Goal: Information Seeking & Learning: Learn about a topic

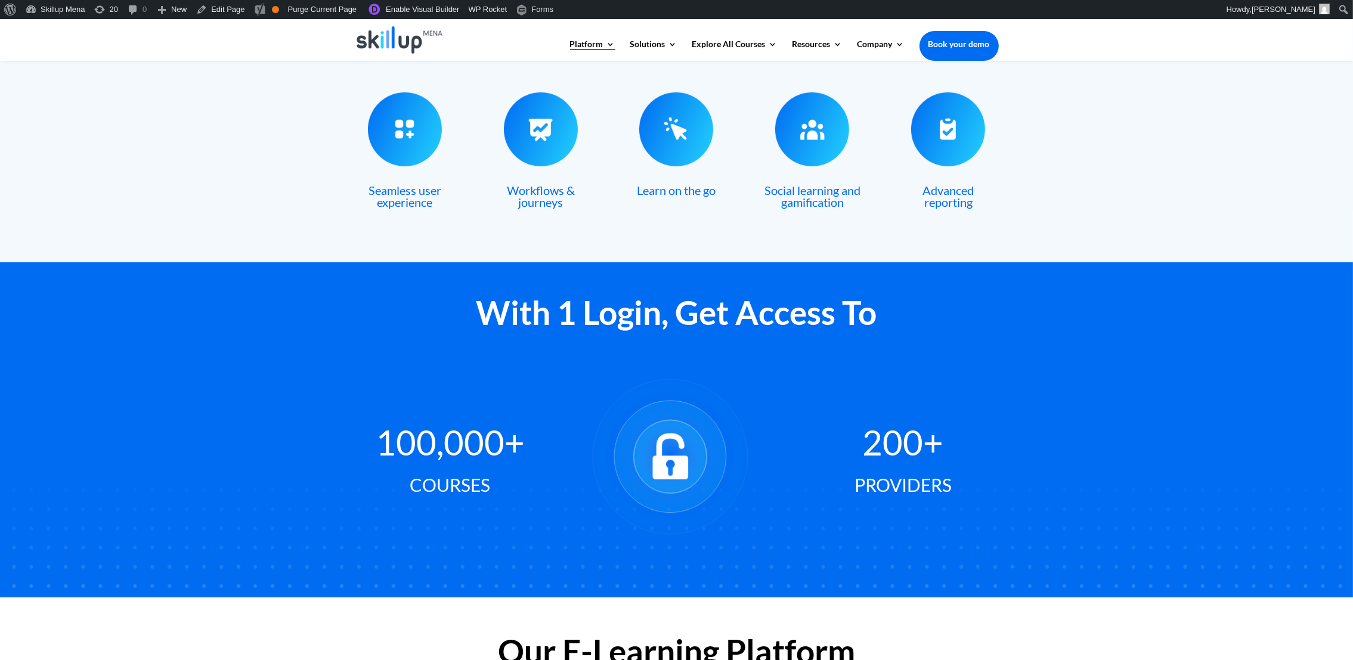
scroll to position [477, 0]
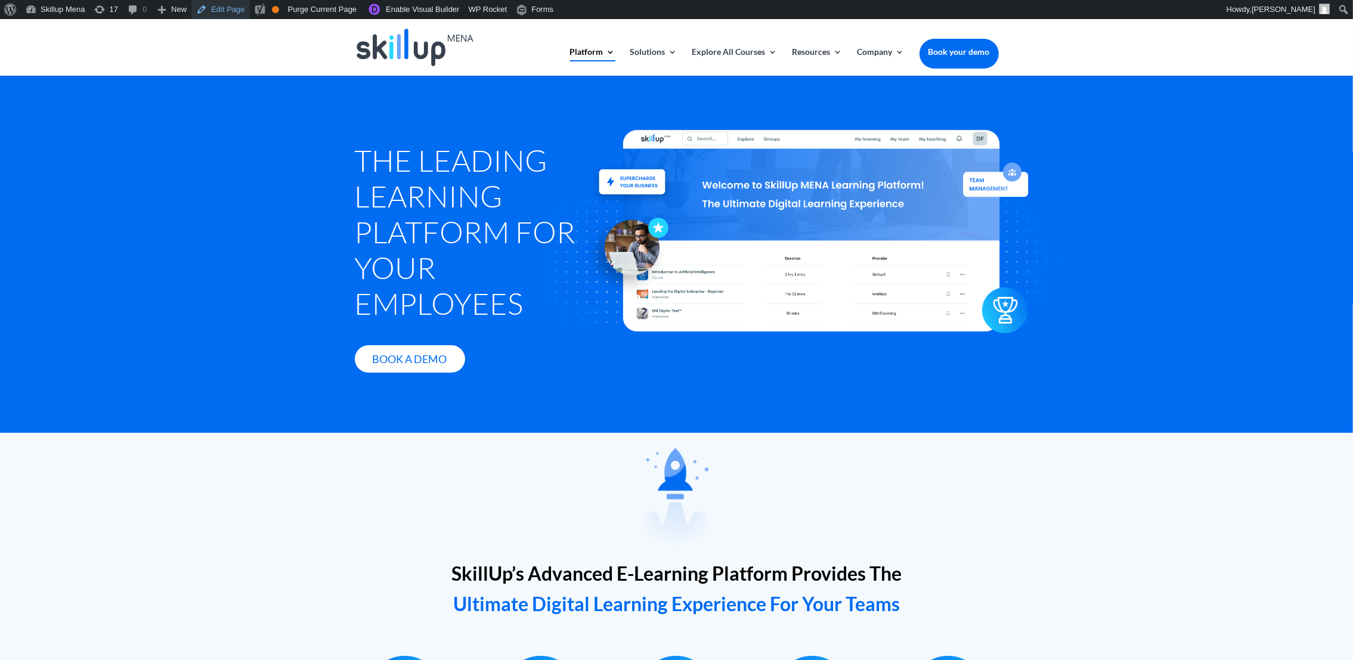
drag, startPoint x: 221, startPoint y: 11, endPoint x: 309, endPoint y: 43, distance: 94.3
click at [221, 11] on link "Edit Page" at bounding box center [220, 9] width 58 height 19
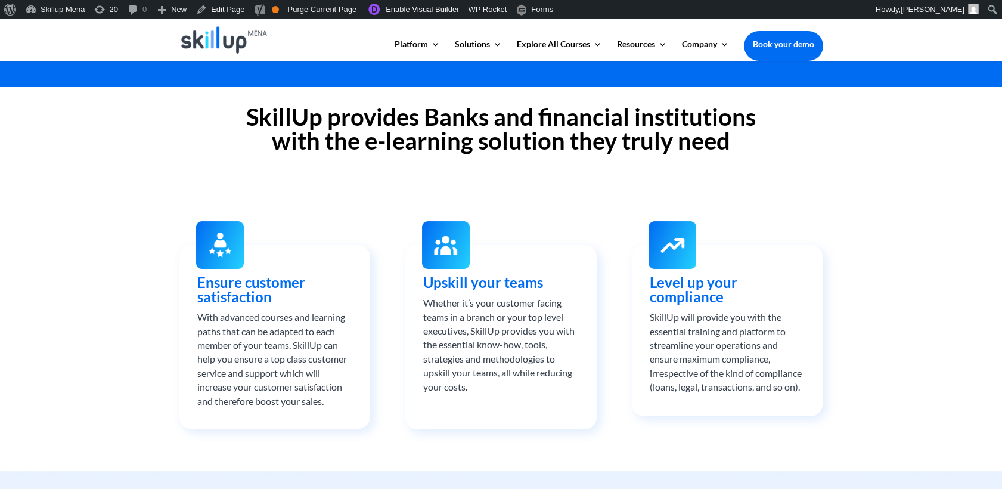
click at [804, 182] on div "SkillUp provides Banks and financial institutions with the e-learning solution …" at bounding box center [501, 279] width 1002 height 384
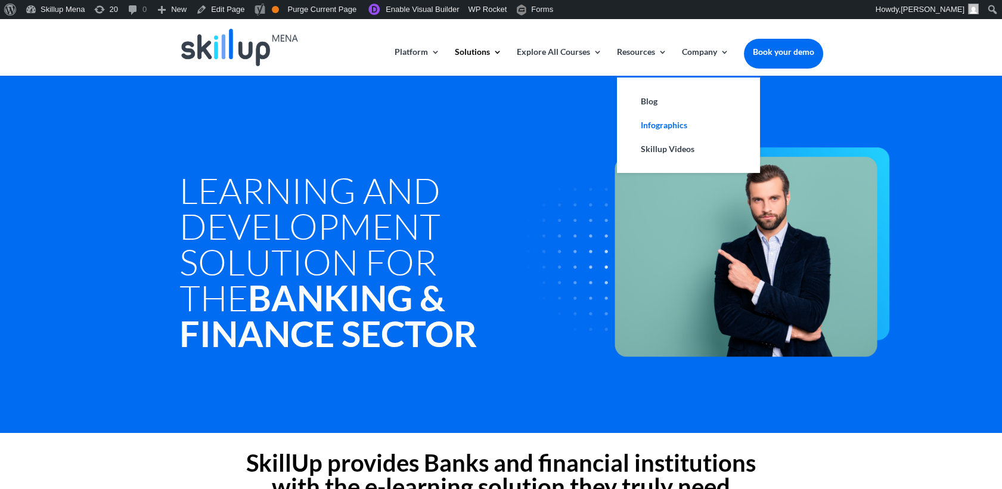
drag, startPoint x: 646, startPoint y: 97, endPoint x: 644, endPoint y: 117, distance: 19.8
click at [646, 98] on link "Blog" at bounding box center [688, 101] width 119 height 24
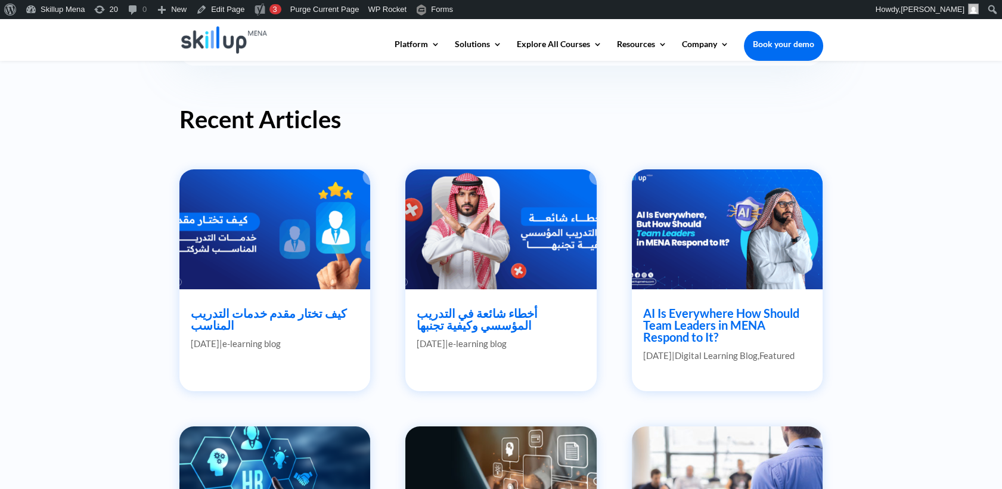
scroll to position [463, 0]
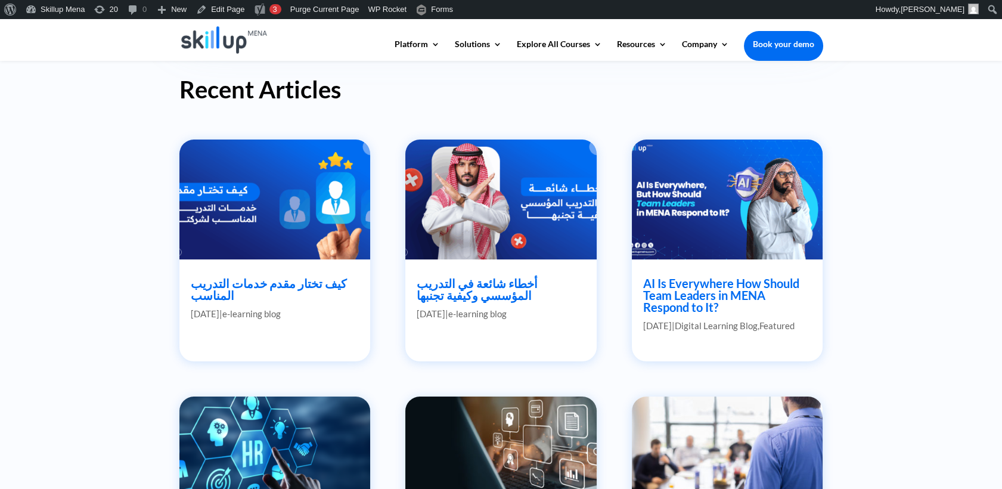
click at [278, 288] on link "كيف تختار مقدم خدمات التدريب المناسب" at bounding box center [269, 289] width 156 height 26
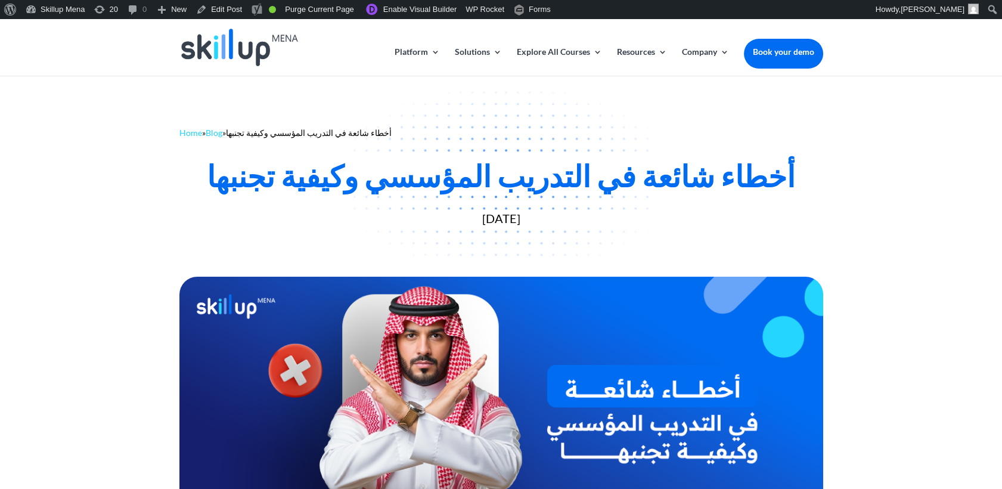
drag, startPoint x: 653, startPoint y: 104, endPoint x: 596, endPoint y: 113, distance: 58.5
click at [653, 104] on link "Blog" at bounding box center [688, 101] width 119 height 24
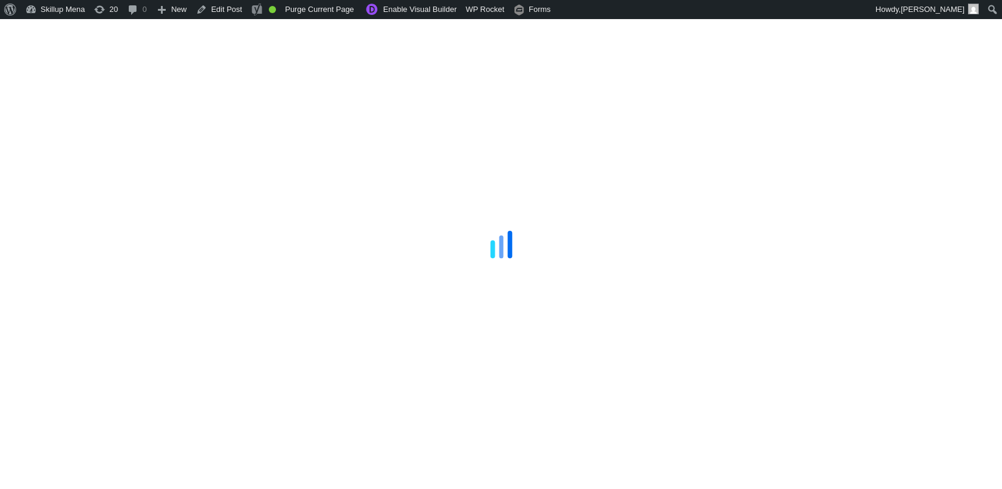
click at [975, 117] on div at bounding box center [501, 244] width 1002 height 489
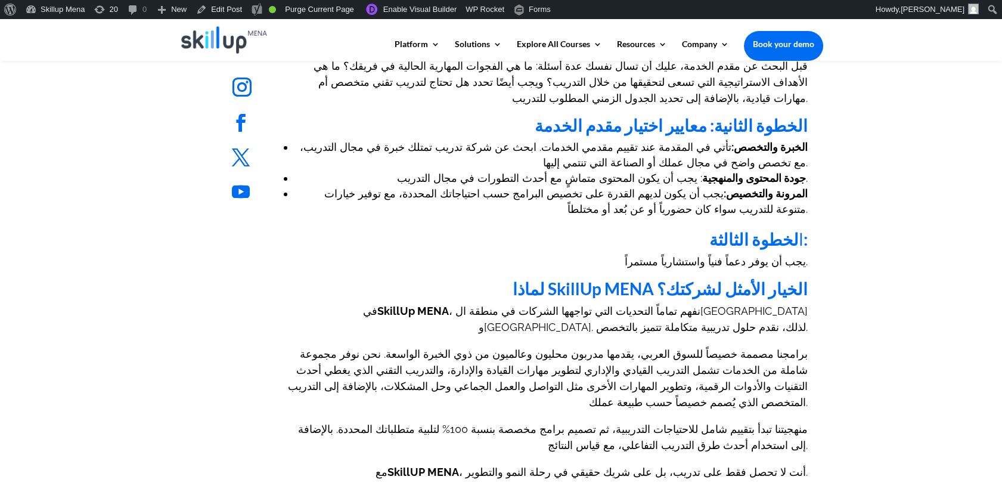
scroll to position [662, 0]
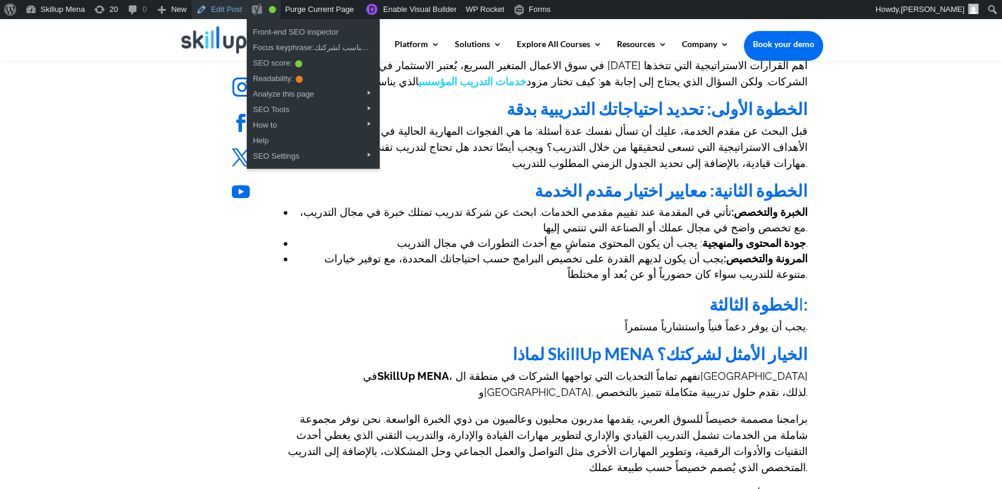
click at [214, 8] on link "Edit Post" at bounding box center [218, 9] width 55 height 19
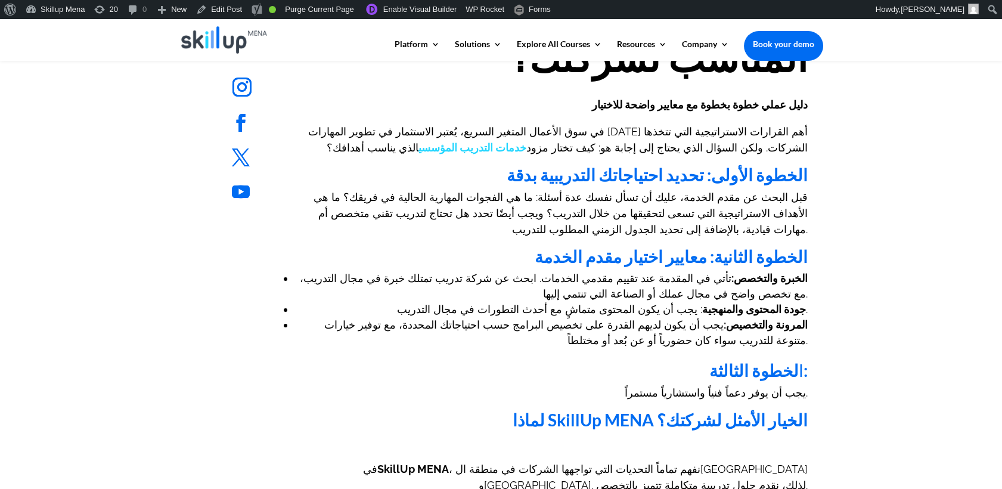
scroll to position [662, 0]
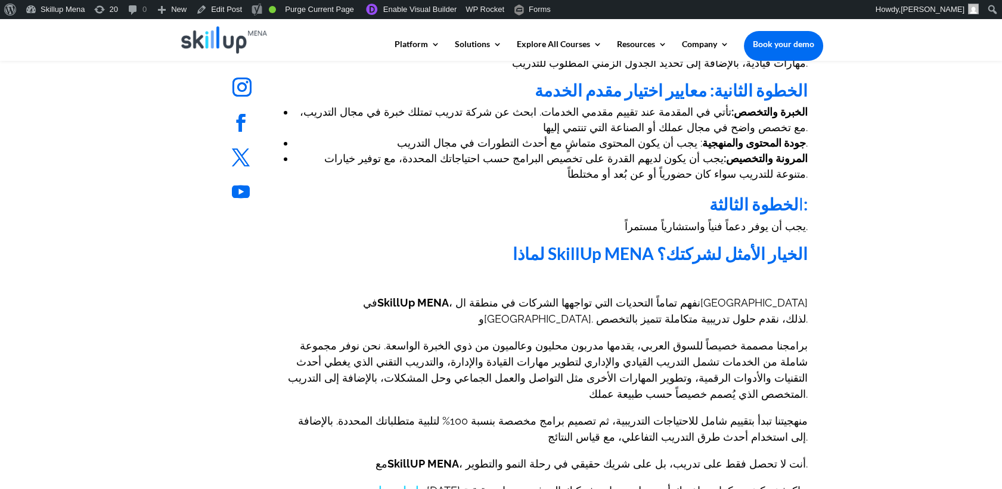
scroll to position [861, 0]
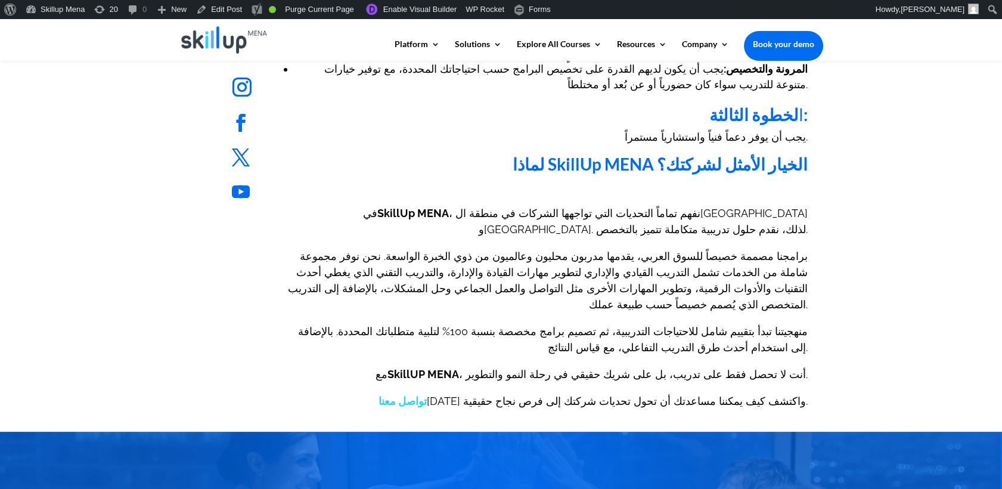
click at [581, 154] on b "لماذا SkillUp MENA الخيار الأمثل لشركتك؟" at bounding box center [660, 164] width 295 height 20
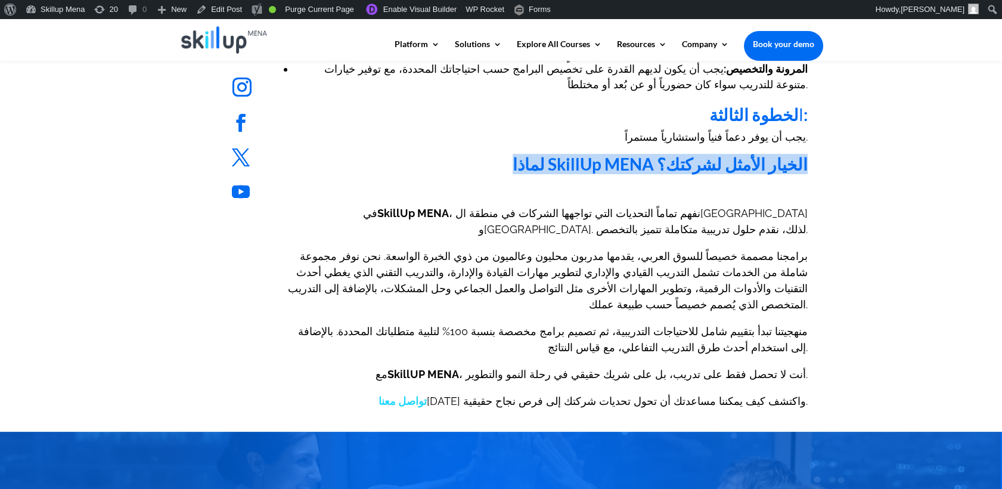
click at [581, 154] on b "لماذا SkillUp MENA الخيار الأمثل لشركتك؟" at bounding box center [660, 164] width 295 height 20
drag, startPoint x: 581, startPoint y: 154, endPoint x: 692, endPoint y: 161, distance: 111.7
click at [692, 161] on div "كيف تختار مقدم خدمات التدريب المناسب لشركتك؟ دليل عملي خطوة بخطوة مع معايير واض…" at bounding box center [546, 56] width 524 height 706
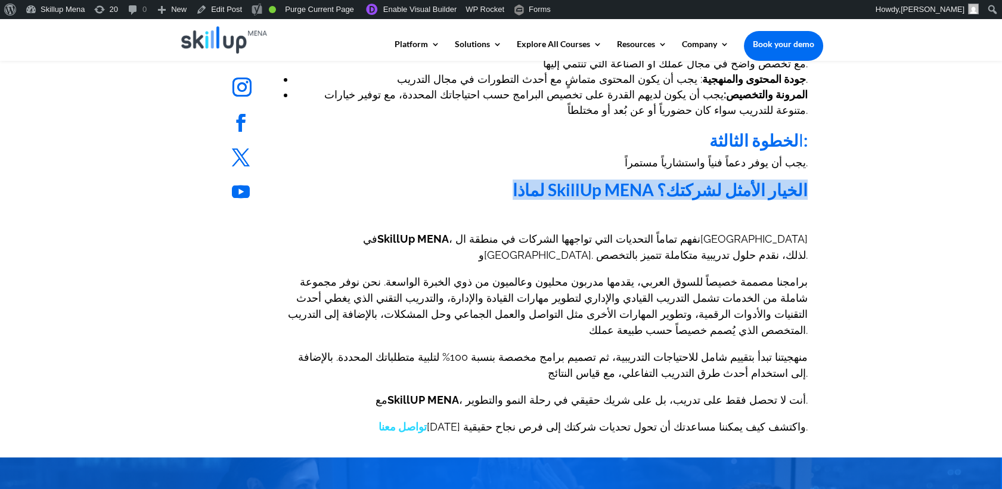
scroll to position [795, 0]
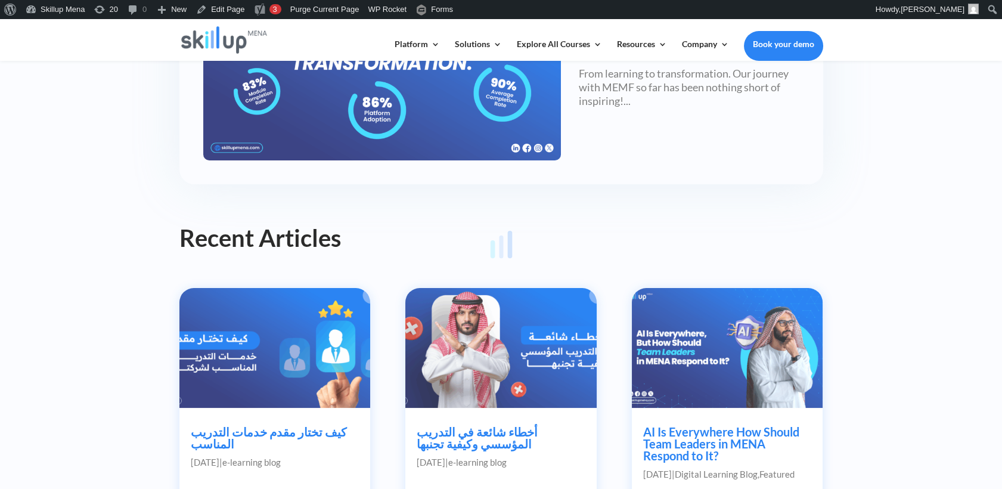
scroll to position [397, 0]
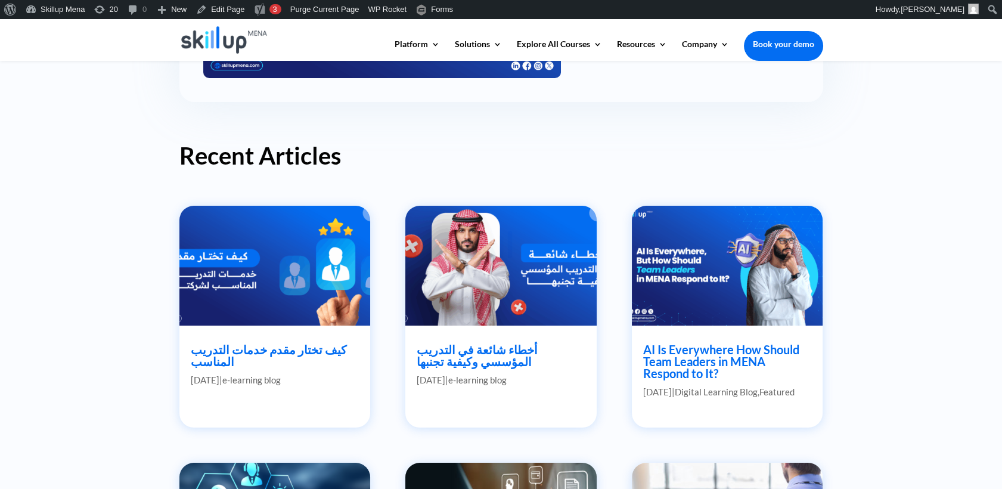
click at [312, 340] on article "كيف تختار مقدم خدمات التدريب المناسب Aug 14, 2025 | e-learning blog كيف تختار م…" at bounding box center [274, 316] width 191 height 221
click at [312, 342] on link "كيف تختار مقدم خدمات التدريب المناسب" at bounding box center [269, 355] width 156 height 26
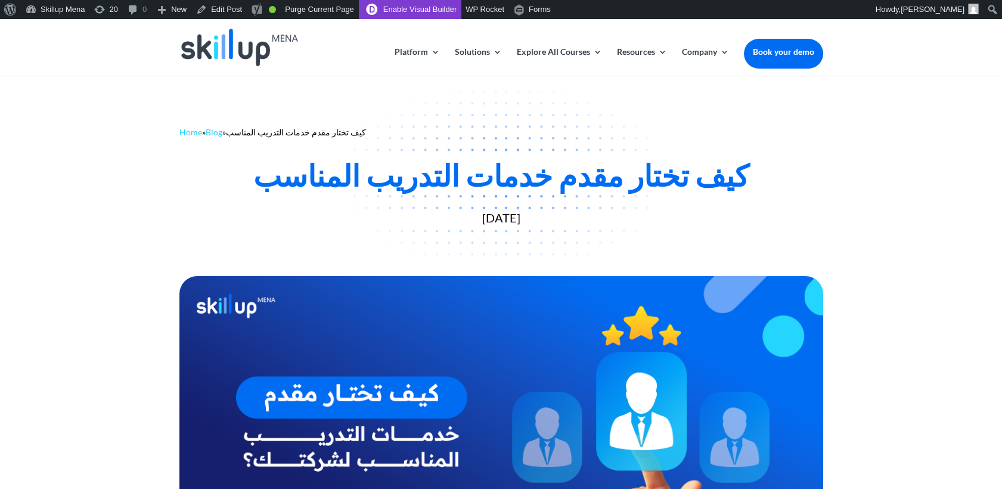
click at [439, 1] on link "Enable Visual Builder" at bounding box center [410, 9] width 103 height 19
click at [419, 8] on link "Enable Visual Builder" at bounding box center [410, 9] width 103 height 19
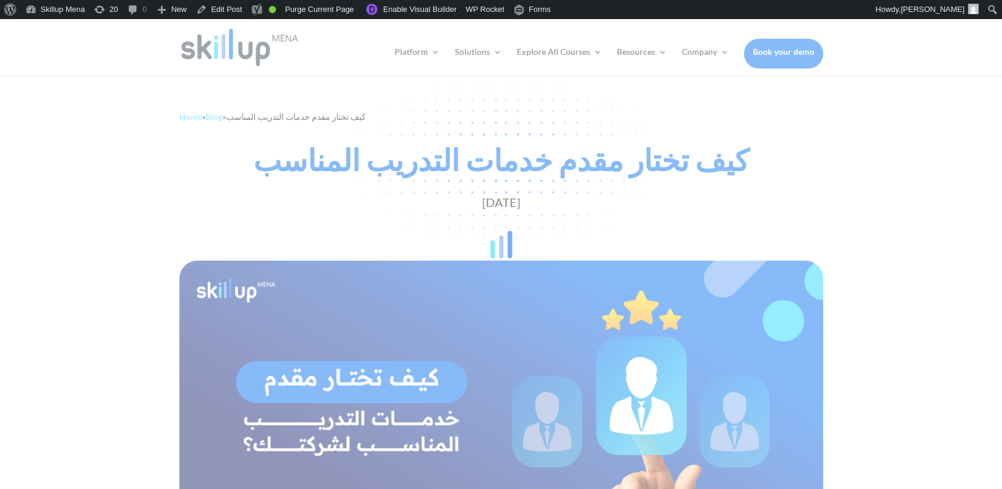
scroll to position [66, 0]
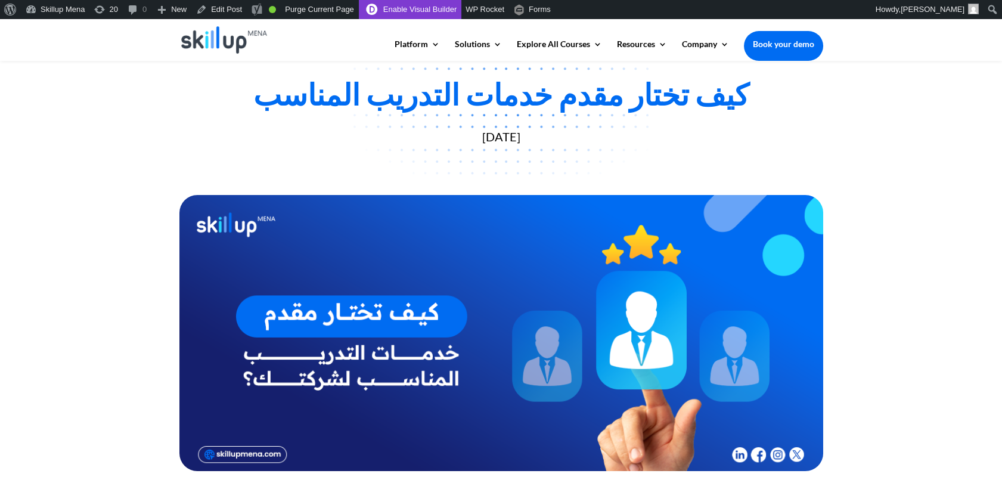
click at [399, 11] on link "Enable Visual Builder" at bounding box center [410, 9] width 103 height 19
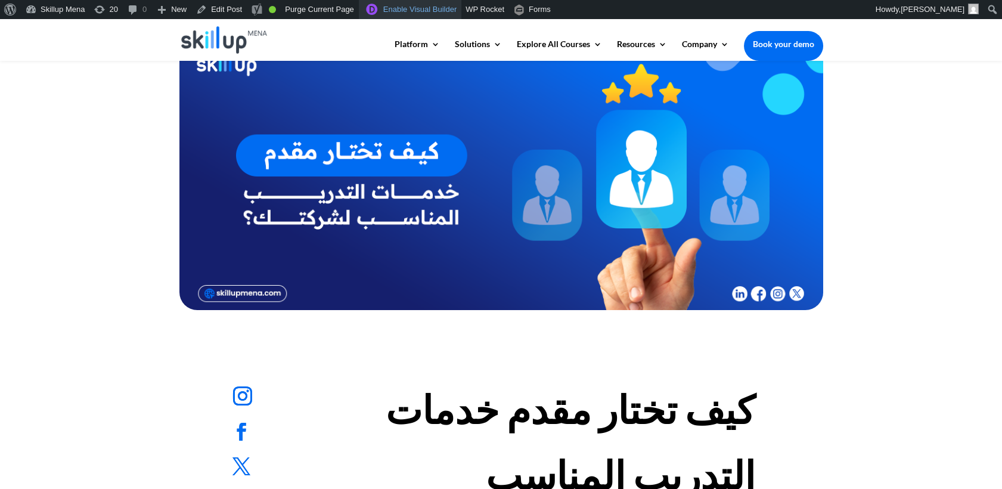
scroll to position [529, 0]
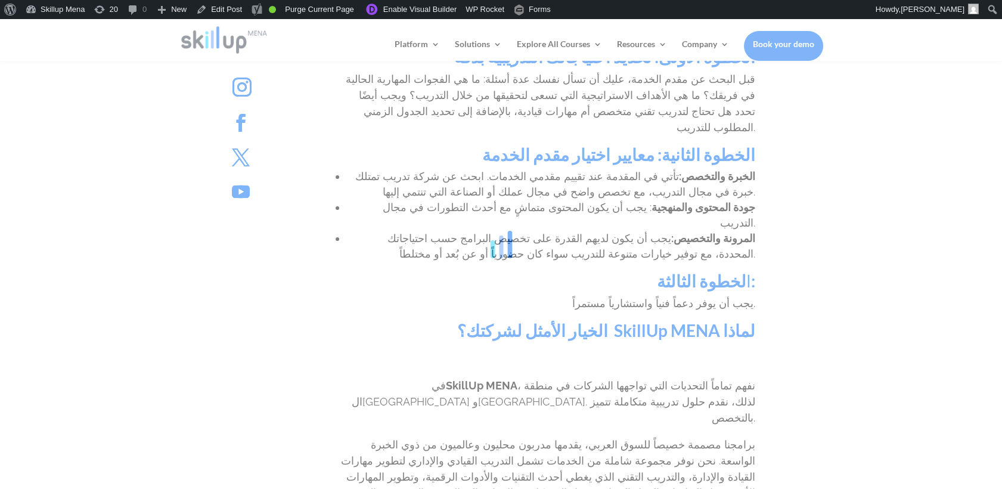
scroll to position [861, 0]
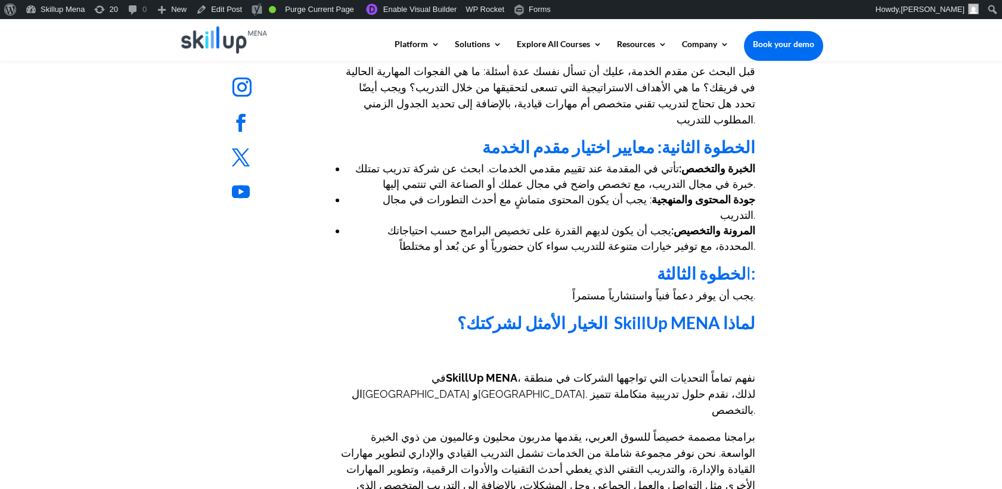
click at [754, 337] on h2 at bounding box center [545, 340] width 419 height 6
click at [751, 343] on p at bounding box center [545, 356] width 419 height 27
click at [887, 222] on div "Follow Follow Follow Follow Follow Follow Follow Follow كيف تختار مقدم خدمات ال…" at bounding box center [501, 199] width 1002 height 1020
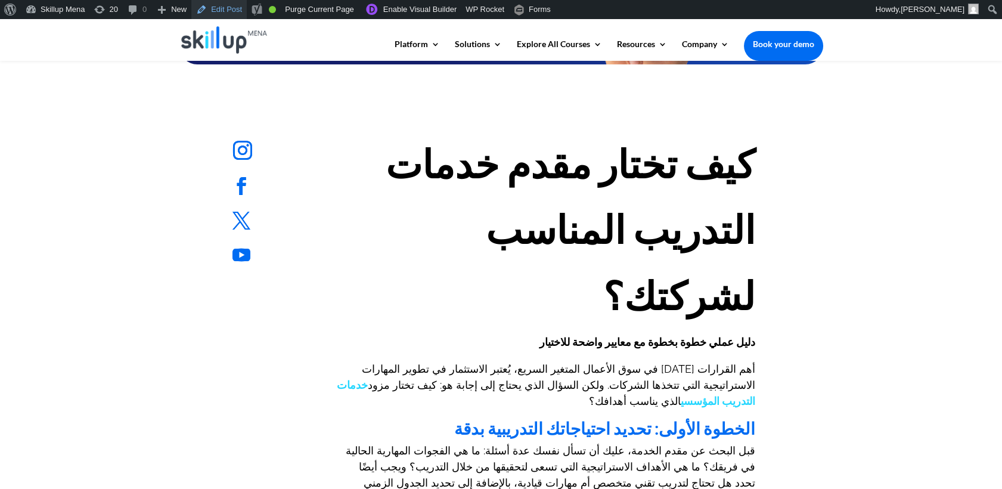
scroll to position [596, 0]
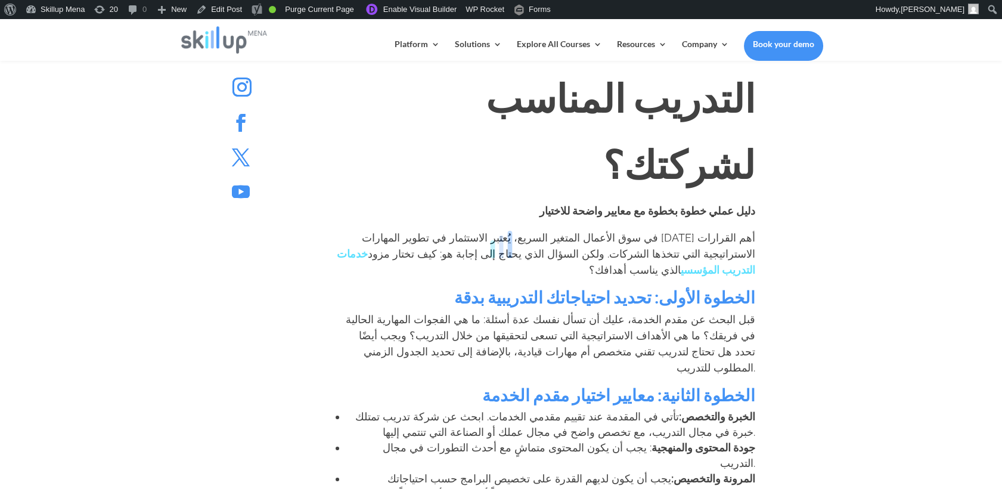
click at [671, 285] on div at bounding box center [501, 244] width 1002 height 489
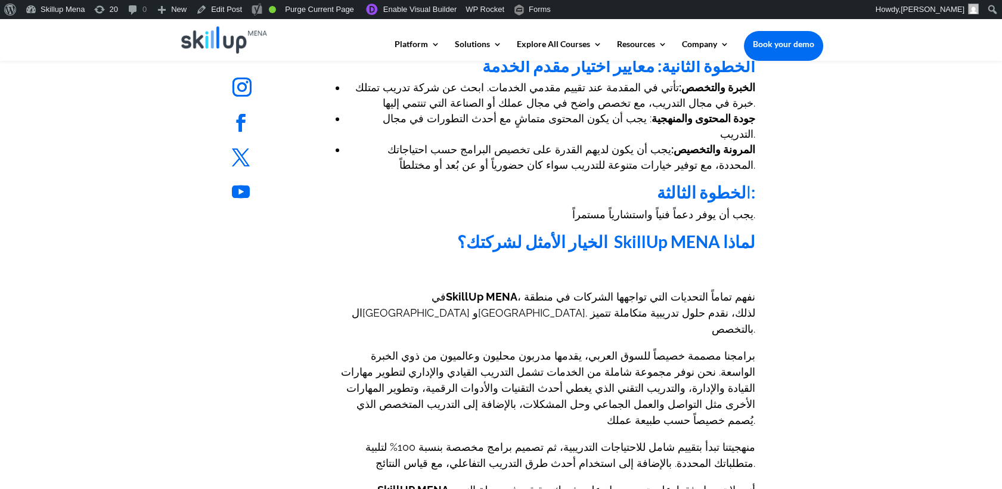
scroll to position [944, 0]
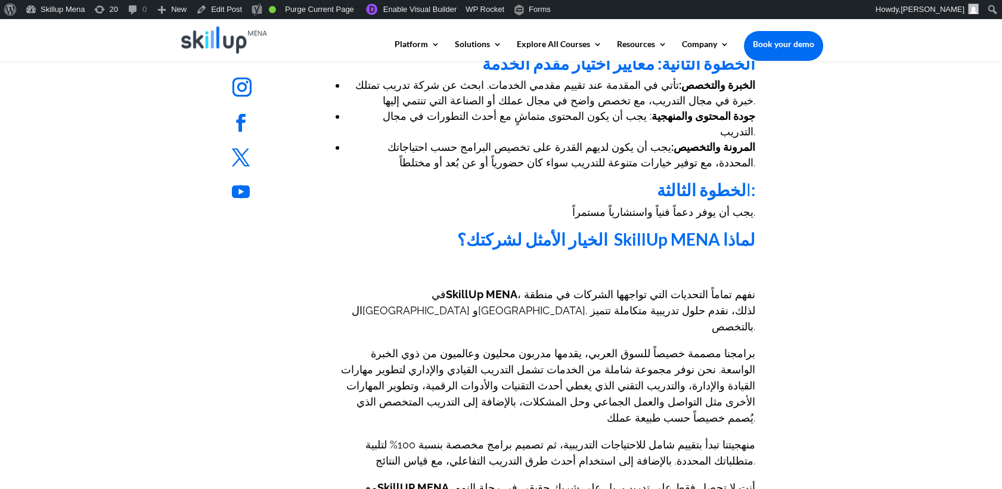
click at [615, 347] on span "برامجنا مصممة خصيصاً للسوق العربي، يقدمها مدربون محليون وعالميون من ذوي الخبرة …" at bounding box center [548, 385] width 414 height 77
click at [642, 286] on p "في SkillUp MENA ، نفهم تماماً التحديات التي تواجهها الشركات في منطقة الشرق الأو…" at bounding box center [545, 315] width 419 height 59
drag, startPoint x: 642, startPoint y: 213, endPoint x: 630, endPoint y: 227, distance: 18.1
click at [630, 347] on span "برامجنا مصممة خصيصاً للسوق العربي، يقدمها مدربون محليون وعالميون من ذوي الخبرة …" at bounding box center [548, 385] width 414 height 77
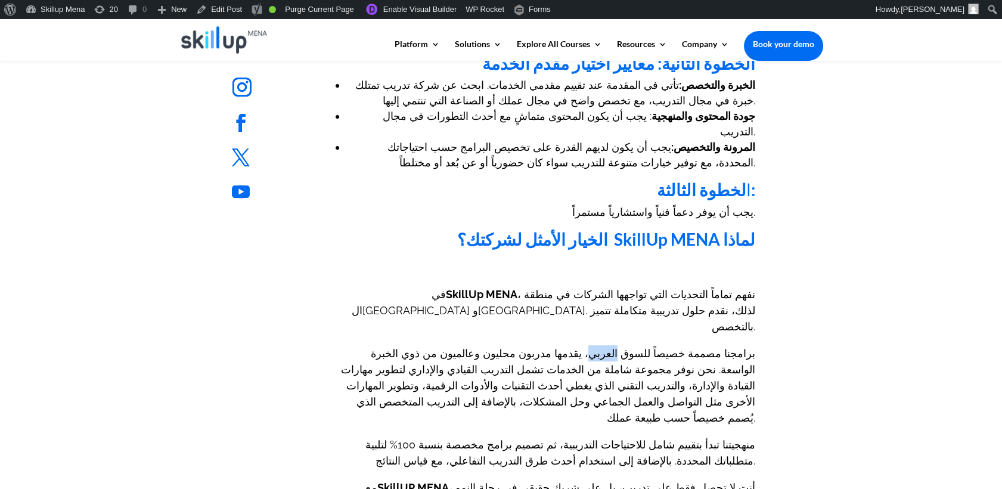
click at [630, 347] on span "برامجنا مصممة خصيصاً للسوق العربي، يقدمها مدربون محليون وعالميون من ذوي الخبرة …" at bounding box center [548, 385] width 414 height 77
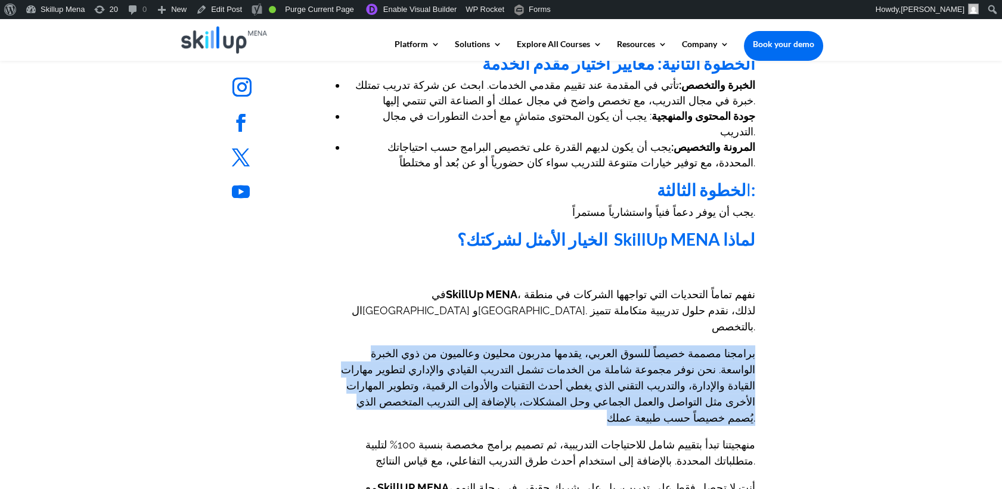
click at [630, 347] on span "برامجنا مصممة خصيصاً للسوق العربي، يقدمها مدربون محليون وعالميون من ذوي الخبرة …" at bounding box center [548, 385] width 414 height 77
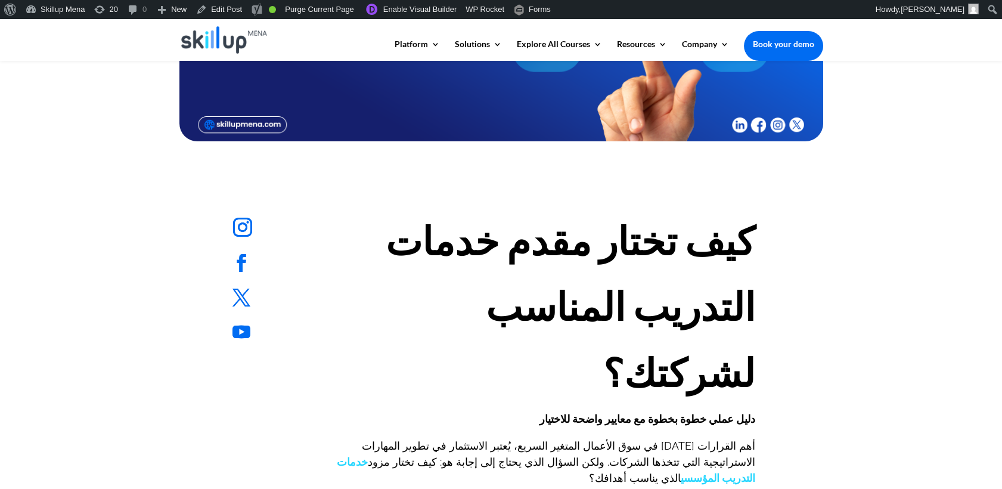
scroll to position [481, 0]
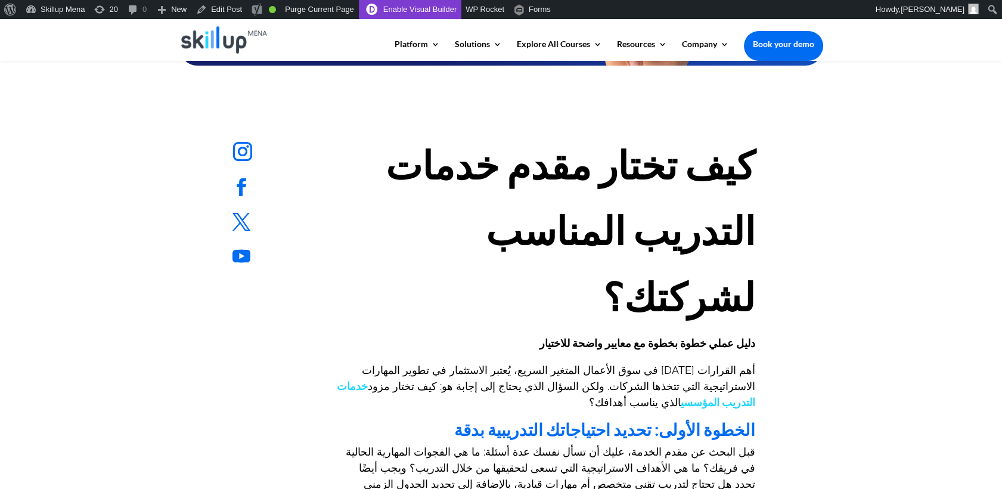
click at [398, 11] on link "Enable Visual Builder" at bounding box center [410, 9] width 103 height 19
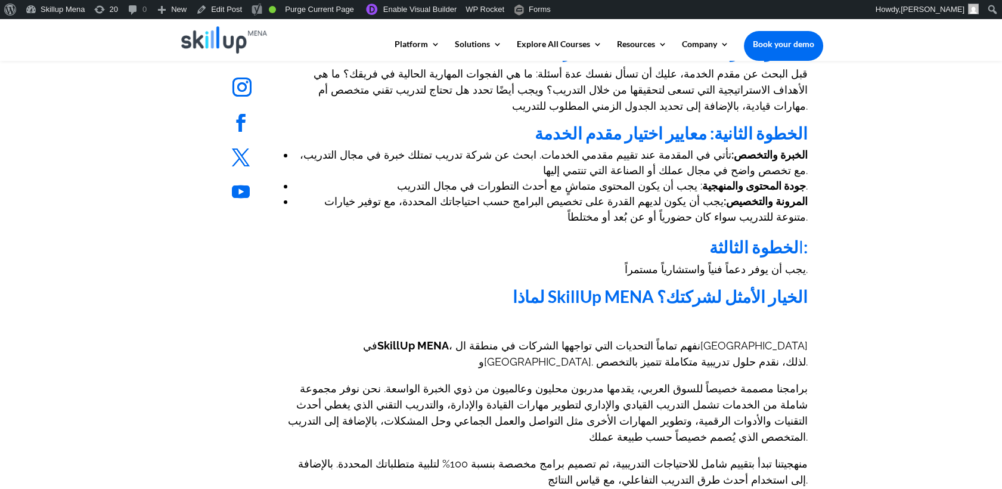
scroll to position [795, 0]
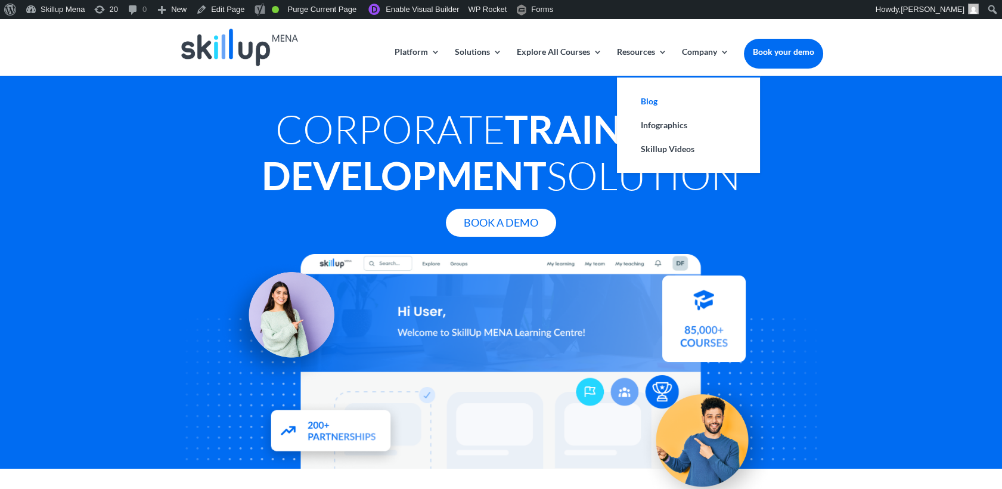
click at [641, 106] on link "Blog" at bounding box center [688, 101] width 119 height 24
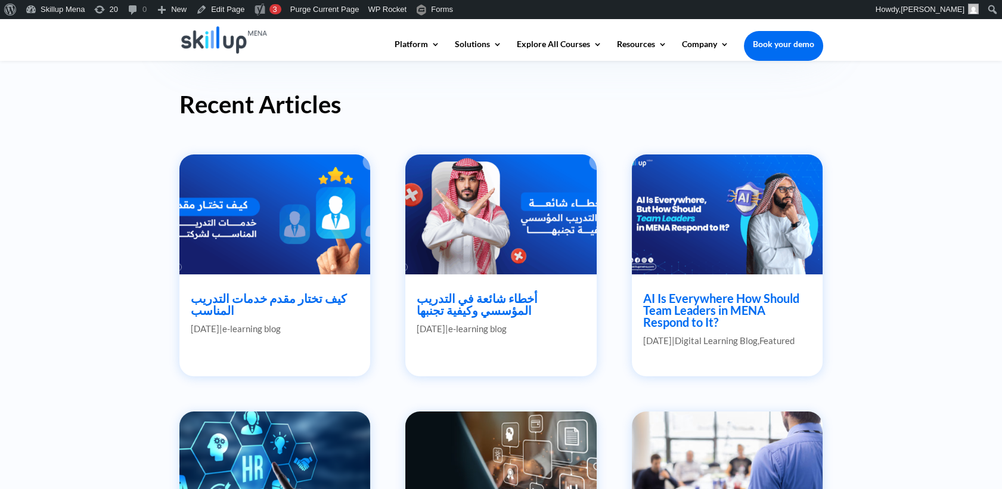
scroll to position [463, 0]
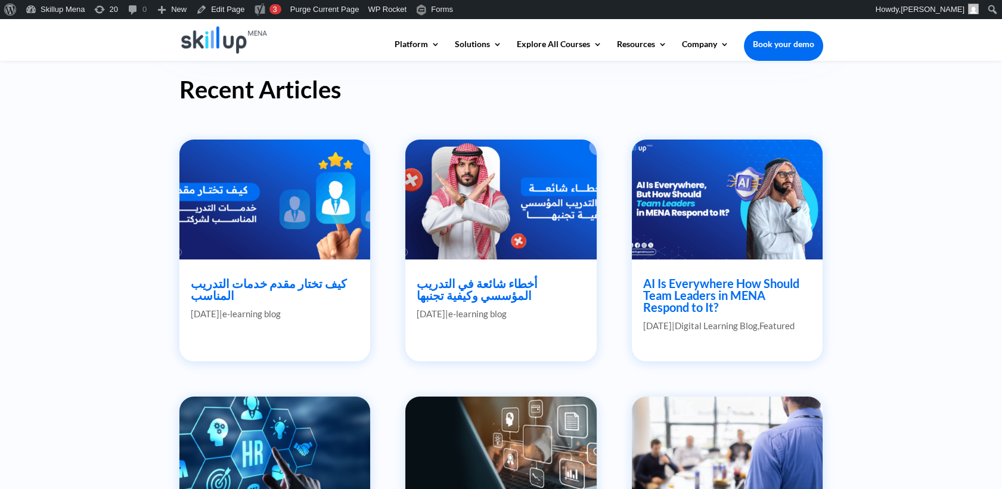
drag, startPoint x: 296, startPoint y: 289, endPoint x: 283, endPoint y: 287, distance: 13.2
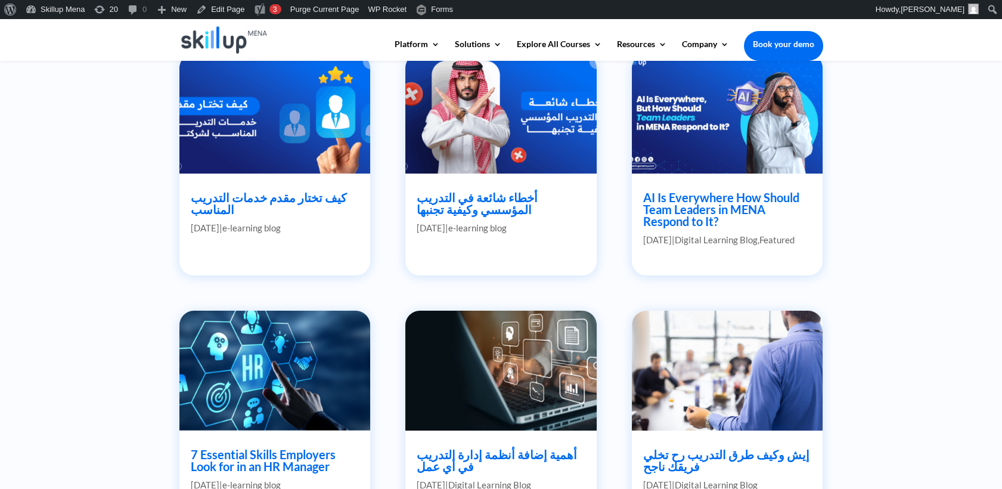
scroll to position [529, 0]
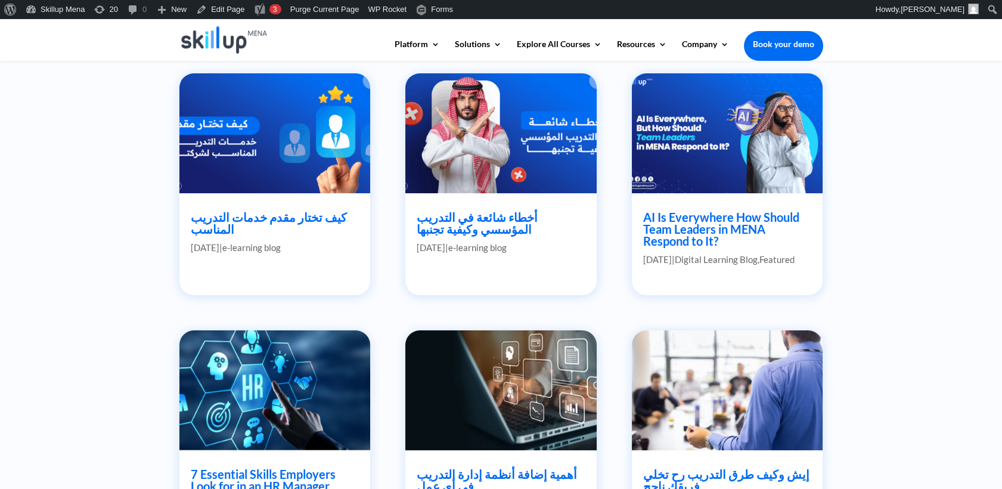
click at [318, 203] on article "كيف تختار مقدم خدمات التدريب المناسب Aug 14, 2025 | e-learning blog كيف تختار م…" at bounding box center [274, 183] width 191 height 221
click at [314, 215] on link "كيف تختار مقدم خدمات التدريب المناسب" at bounding box center [269, 223] width 156 height 26
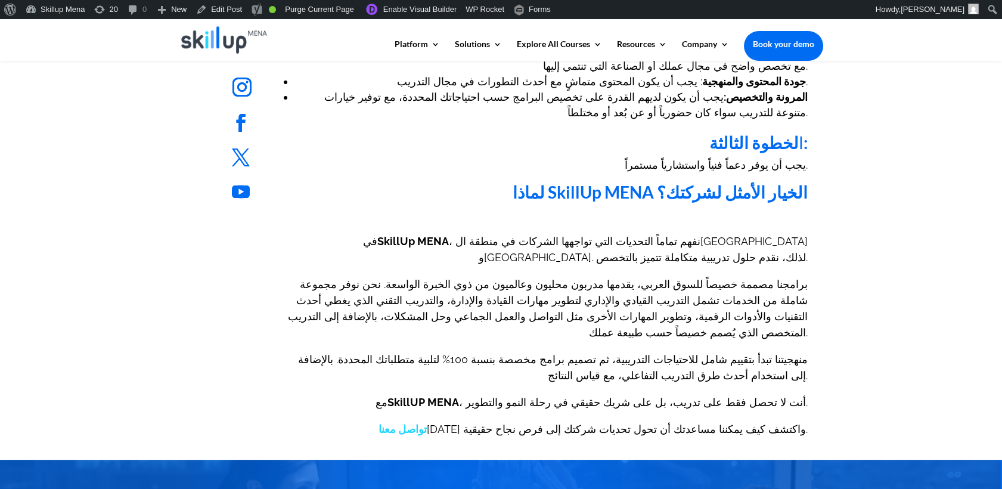
scroll to position [795, 0]
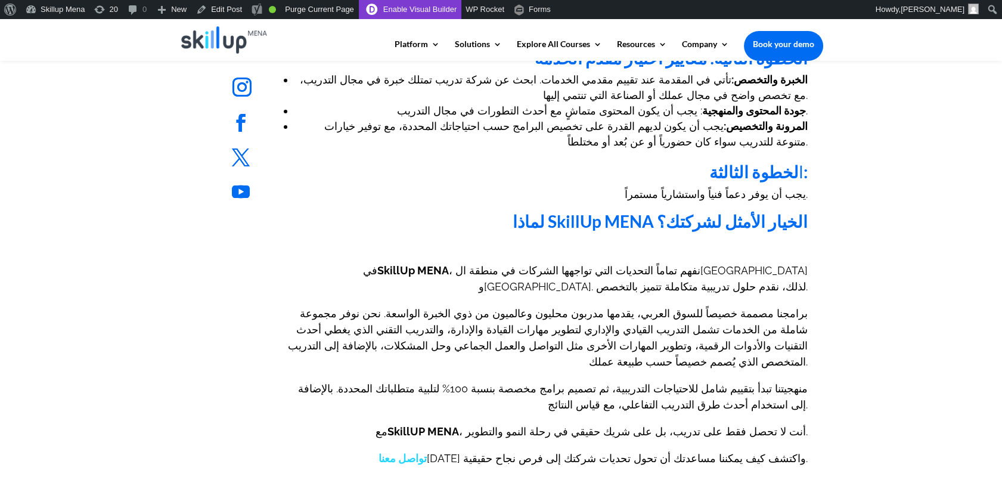
click at [405, 13] on link "Enable Visual Builder" at bounding box center [410, 9] width 103 height 19
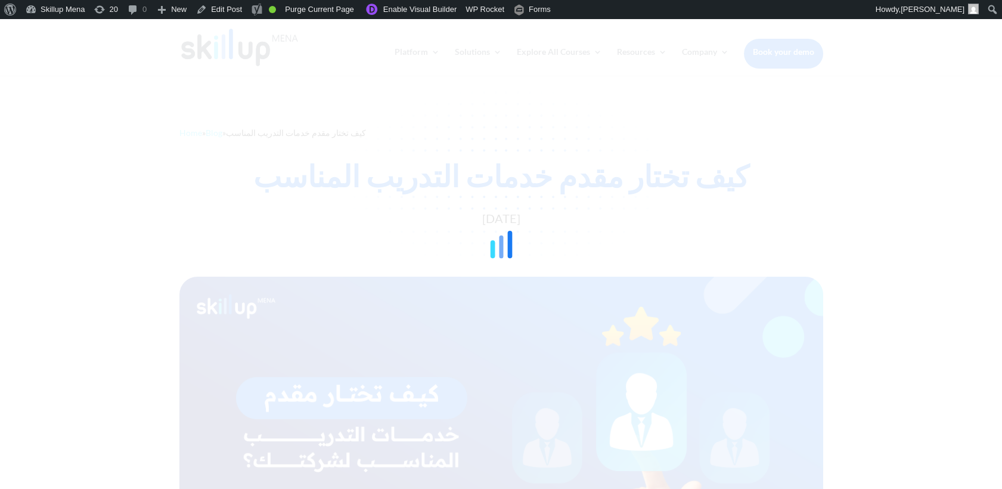
drag, startPoint x: 556, startPoint y: 161, endPoint x: 553, endPoint y: 172, distance: 11.1
click at [553, 174] on div at bounding box center [501, 244] width 1002 height 489
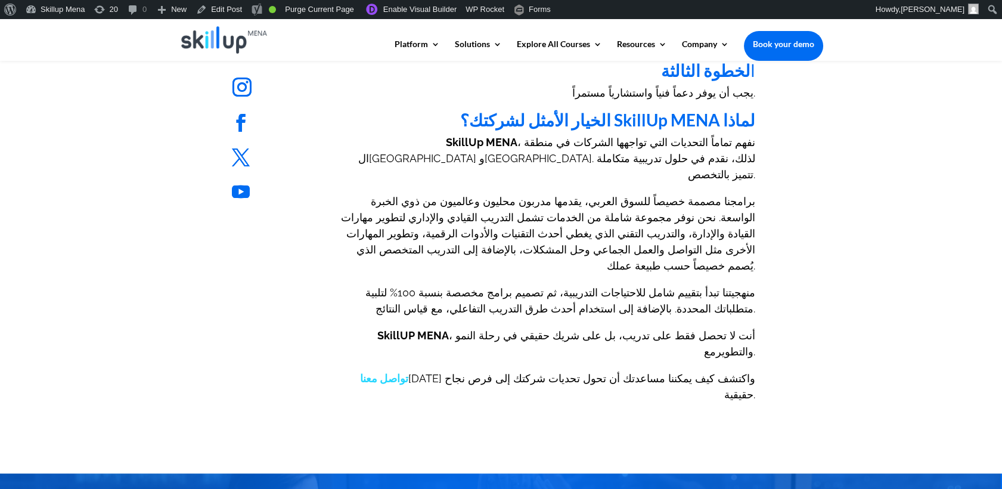
scroll to position [927, 0]
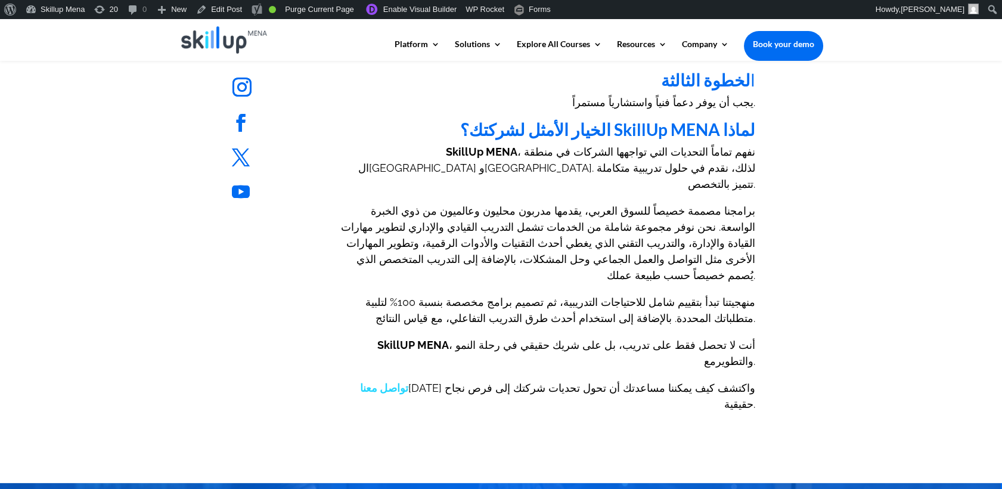
click at [454, 204] on span "برامجنا مصممة خصيصاً للسوق العربي، يقدمها مدربون محليون وعالميون من ذوي الخبرة …" at bounding box center [548, 242] width 414 height 77
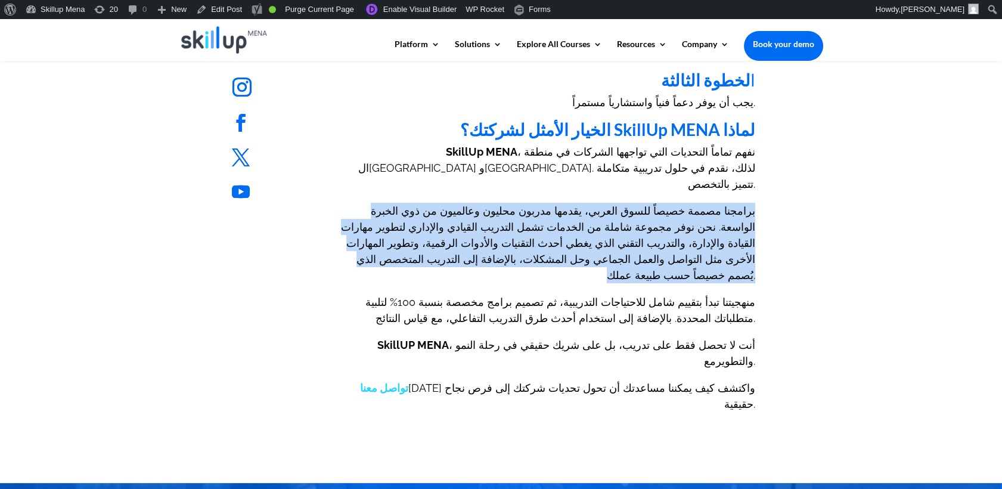
click at [454, 203] on p "برامجنا مصممة خصيصاً للسوق العربي، يقدمها مدربون محليون وعالميون من ذوي الخبرة …" at bounding box center [545, 248] width 419 height 91
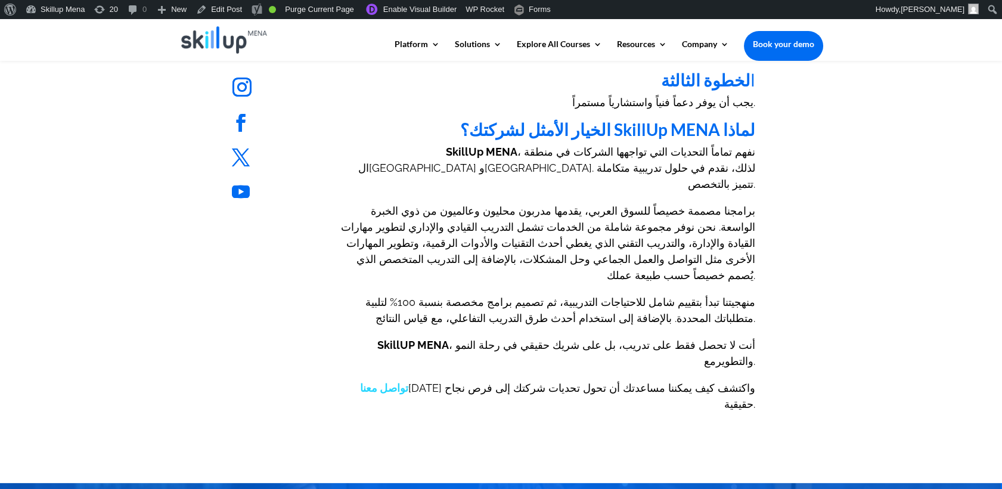
click at [573, 296] on span "منهجيتنا تبدأ بتقييم شامل للاحتياجات التدريبية، ثم تصميم برامج مخصصة بنسبة 100%…" at bounding box center [560, 310] width 390 height 29
click at [686, 294] on p "منهجيتنا تبدأ بتقييم شامل للاحتياجات التدريبية، ثم تصميم برامج مخصصة بنسبة 100%…" at bounding box center [545, 315] width 419 height 43
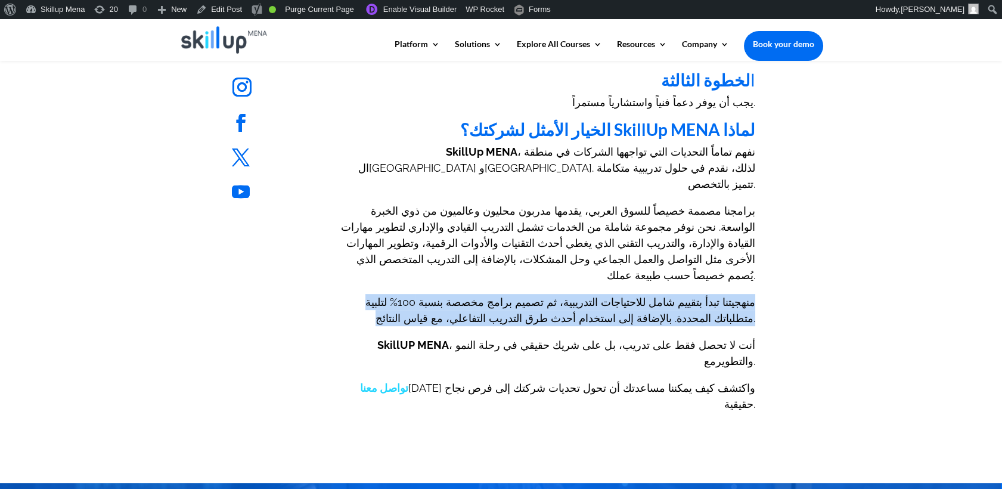
click at [686, 294] on p "منهجيتنا تبدأ بتقييم شامل للاحتياجات التدريبية، ثم تصميم برامج مخصصة بنسبة 100%…" at bounding box center [545, 315] width 419 height 43
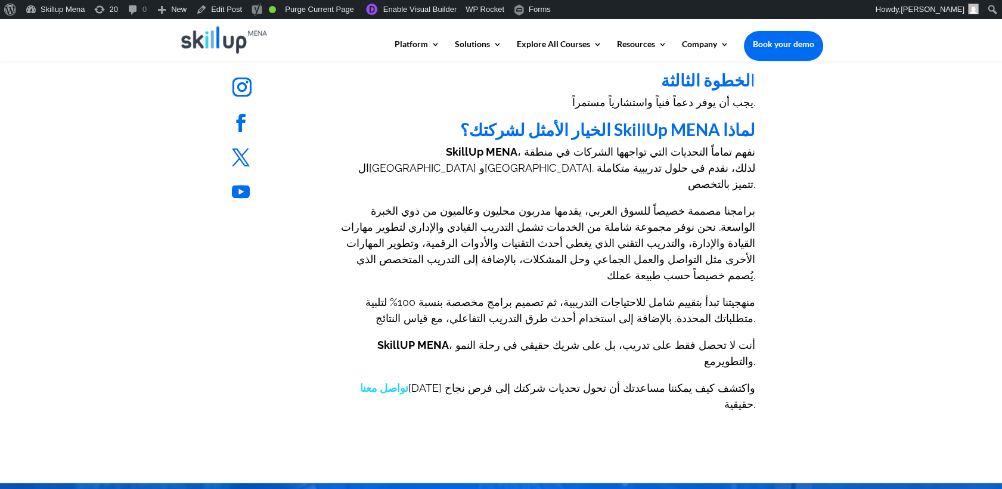
drag, startPoint x: 686, startPoint y: 250, endPoint x: 650, endPoint y: 282, distance: 48.1
click at [658, 337] on p "SkillUP MENA ، أنت لا تحصل فقط على تدريب، بل على شريك حقيقي في رحلة النمو والتط…" at bounding box center [545, 358] width 419 height 43
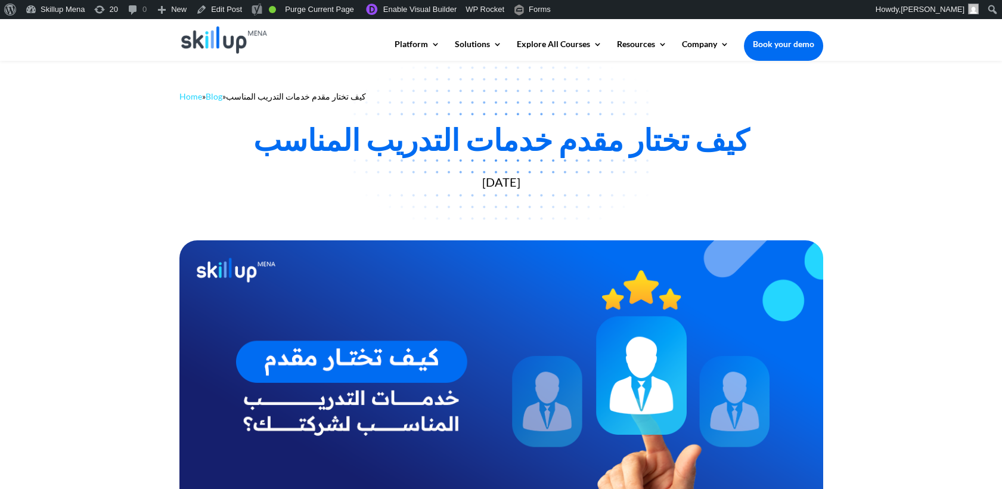
scroll to position [0, 0]
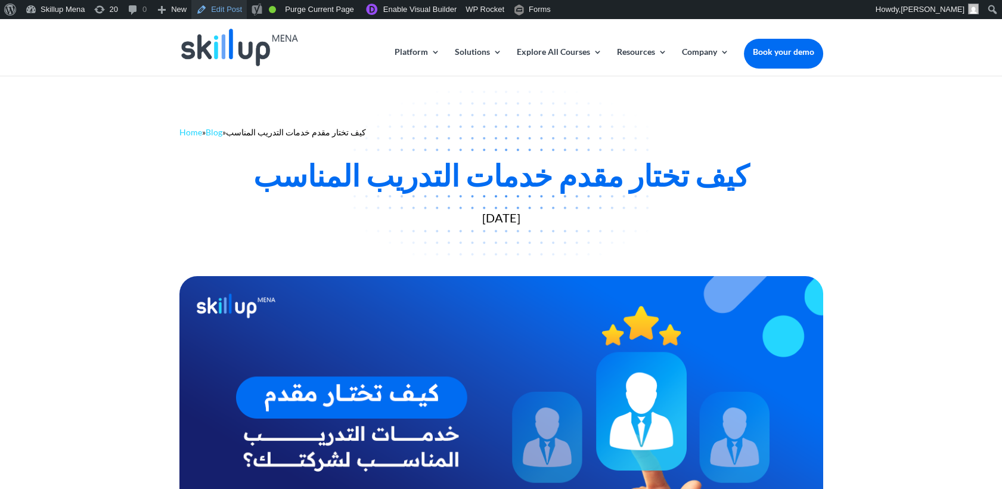
drag, startPoint x: 218, startPoint y: 12, endPoint x: 1011, endPoint y: 298, distance: 843.6
click at [218, 11] on link "Edit Post" at bounding box center [218, 9] width 55 height 19
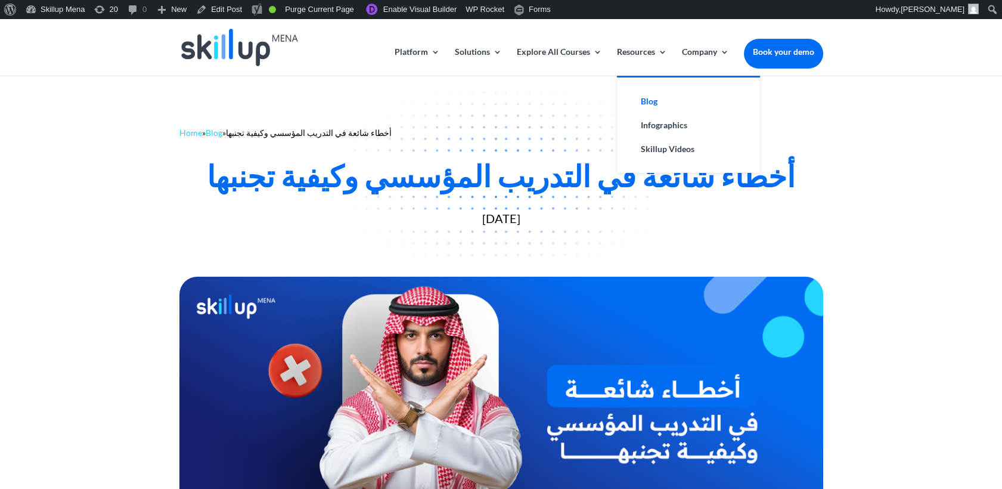
click at [653, 103] on link "Blog" at bounding box center [688, 101] width 119 height 24
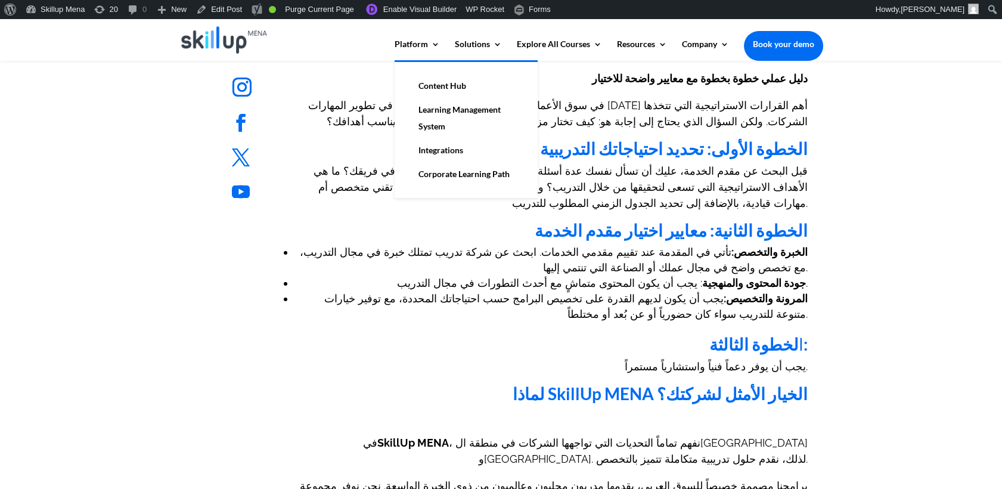
scroll to position [795, 0]
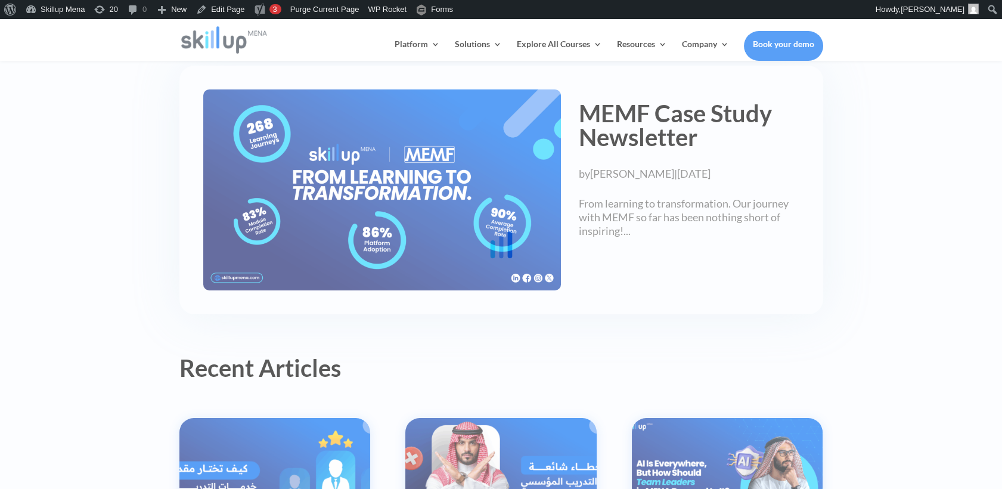
scroll to position [331, 0]
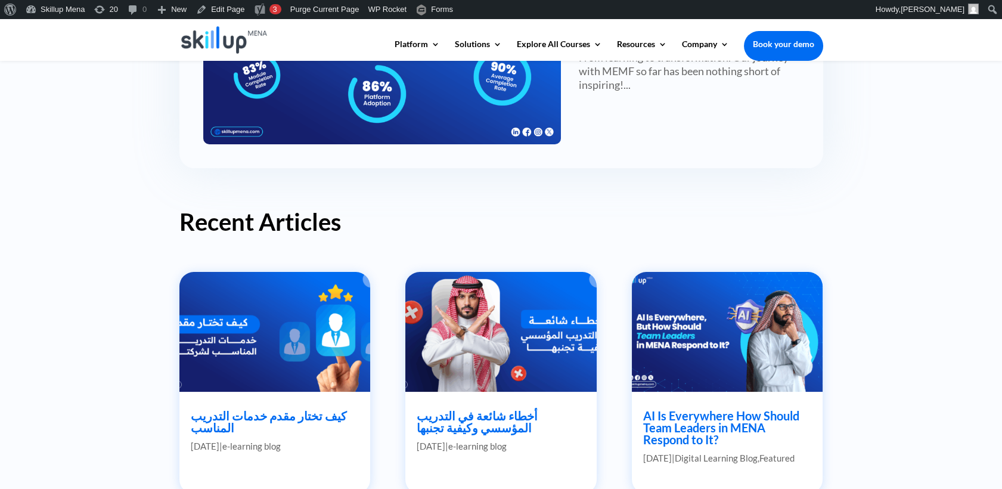
click at [305, 421] on link "كيف تختار مقدم خدمات التدريب المناسب" at bounding box center [269, 421] width 156 height 26
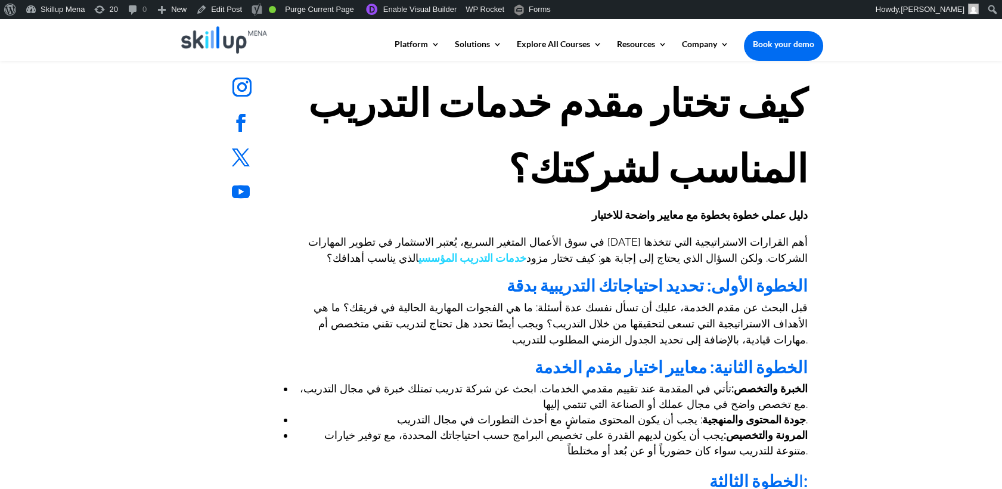
scroll to position [331, 0]
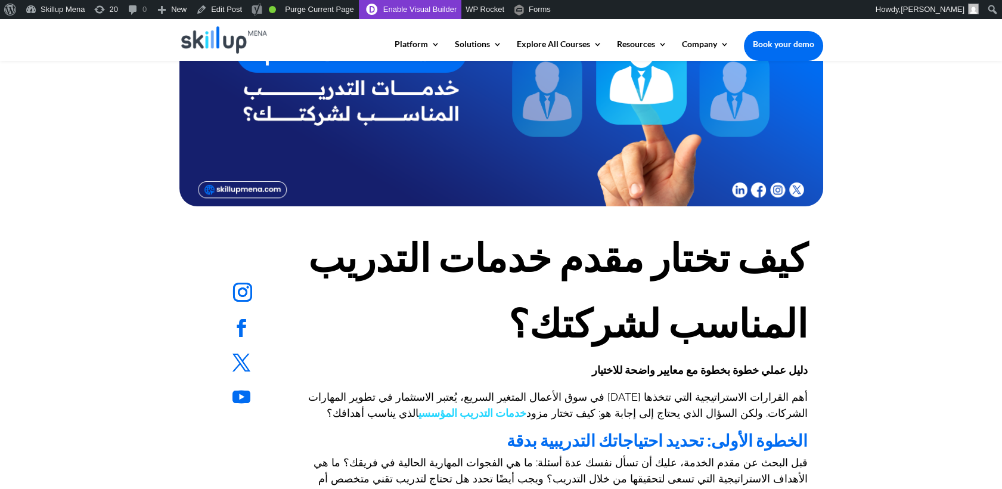
click at [427, 12] on link "Enable Visual Builder" at bounding box center [410, 9] width 103 height 19
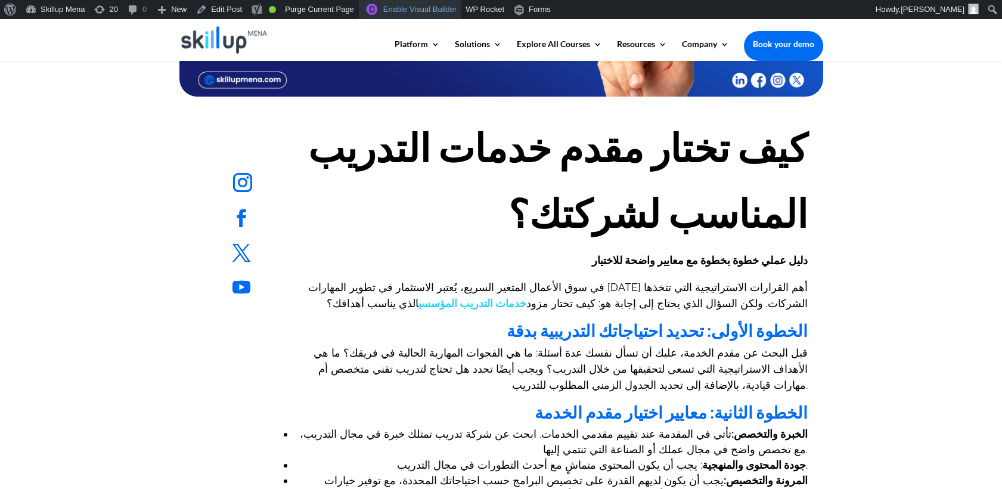
scroll to position [463, 0]
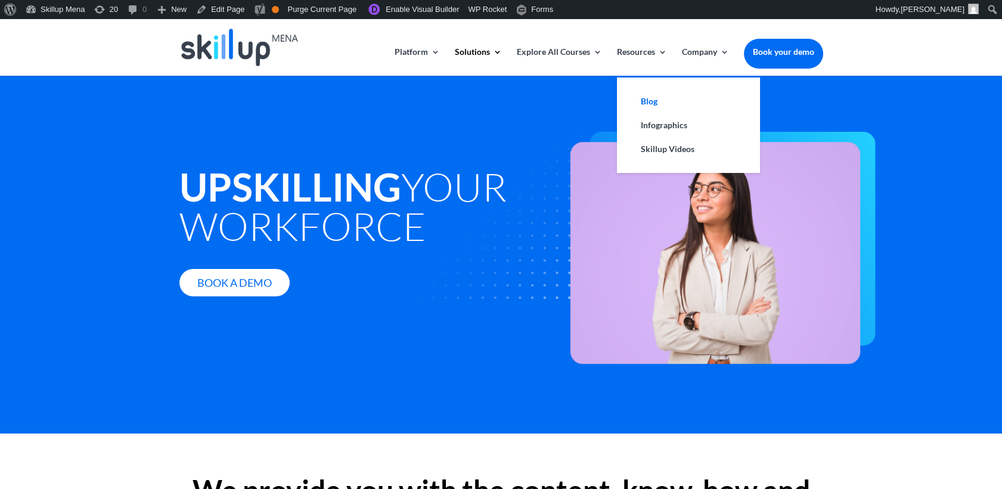
click at [656, 101] on link "Blog" at bounding box center [688, 101] width 119 height 24
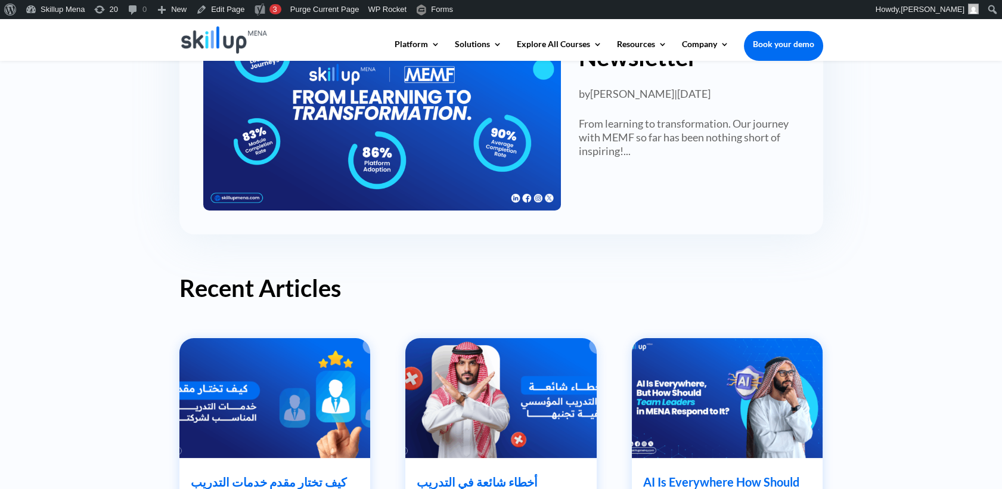
scroll to position [331, 0]
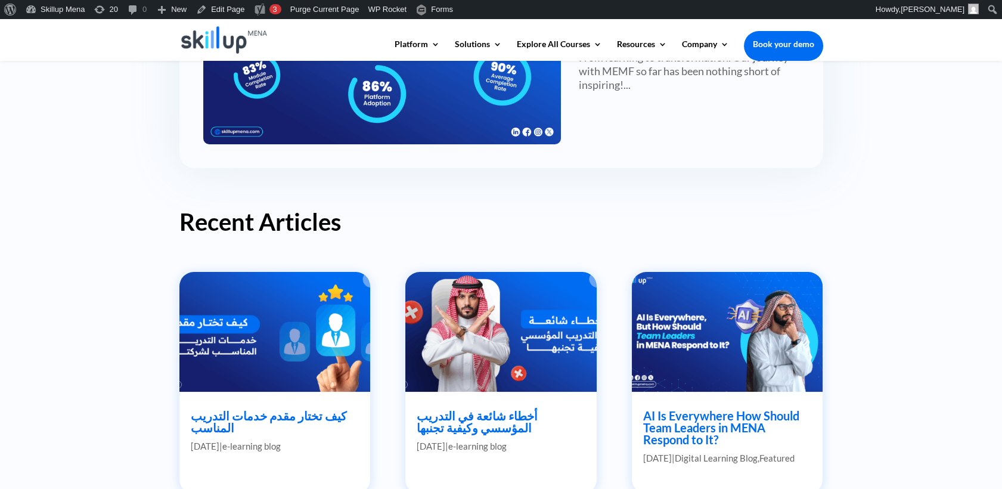
drag, startPoint x: 296, startPoint y: 409, endPoint x: 310, endPoint y: 408, distance: 13.7
click at [298, 410] on link "كيف تختار مقدم خدمات التدريب المناسب" at bounding box center [269, 421] width 156 height 26
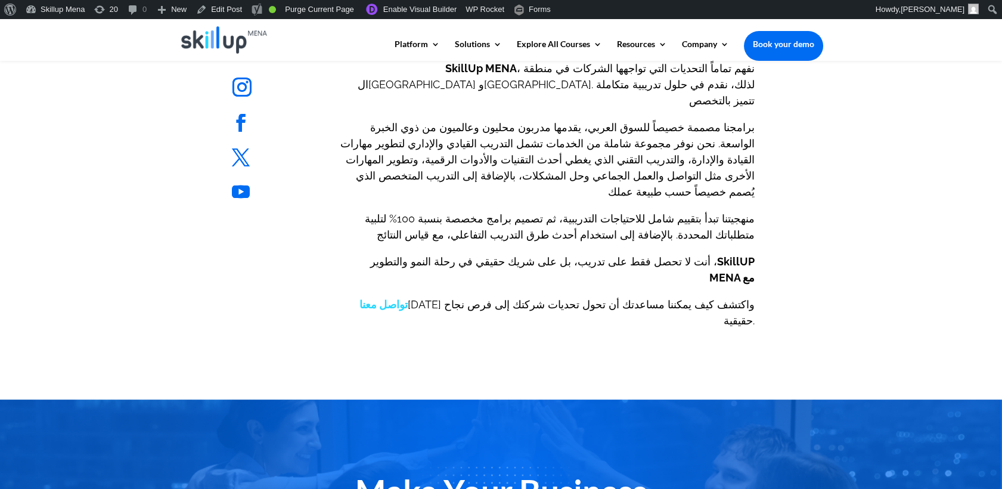
scroll to position [993, 0]
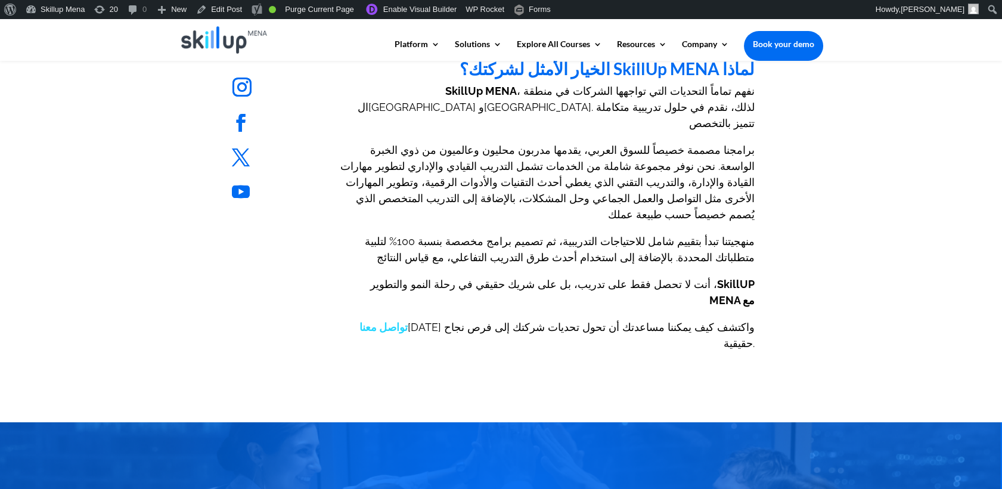
drag, startPoint x: 675, startPoint y: 217, endPoint x: 535, endPoint y: 217, distance: 140.1
click at [535, 278] on span "أنت لا تحصل فقط على تدريب، بل على شريك حقيقي في رحلة النمو والتطوير ، SkillUP M…" at bounding box center [562, 292] width 385 height 29
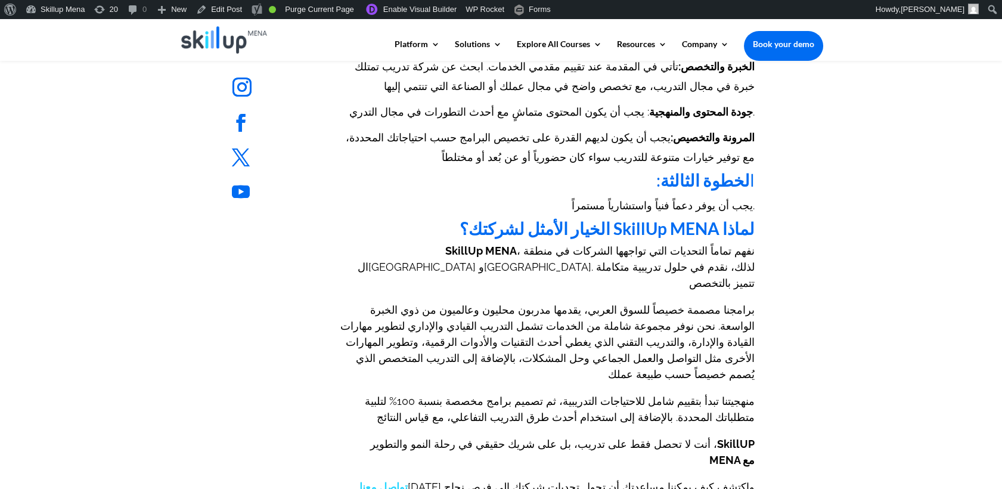
scroll to position [662, 0]
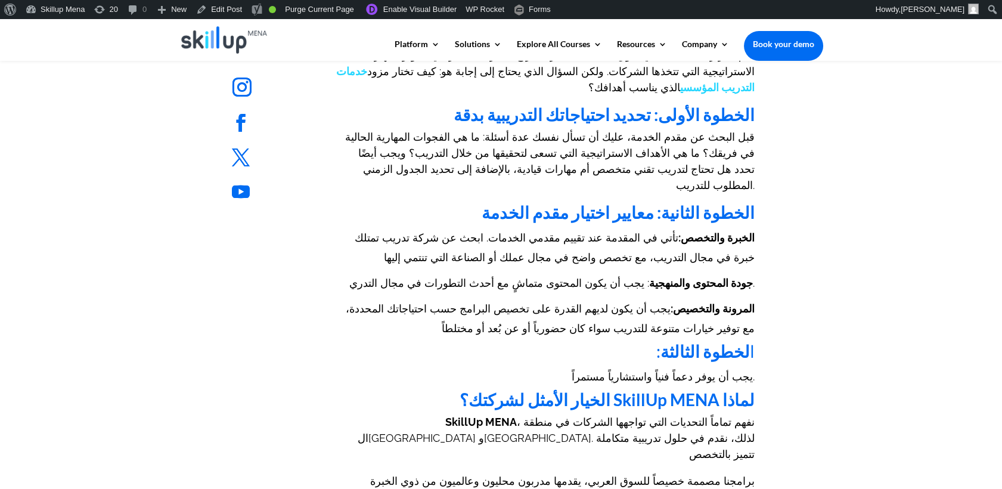
drag, startPoint x: 539, startPoint y: 373, endPoint x: 556, endPoint y: 360, distance: 21.3
click at [539, 389] on b "الخيار الأمثل لشركتك؟ SkillUp MENA لماذا" at bounding box center [607, 399] width 295 height 20
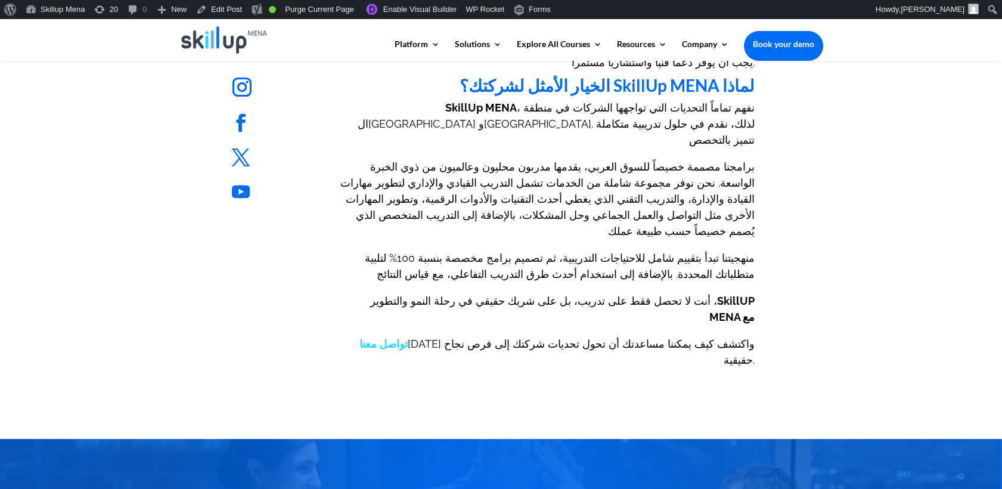
scroll to position [861, 0]
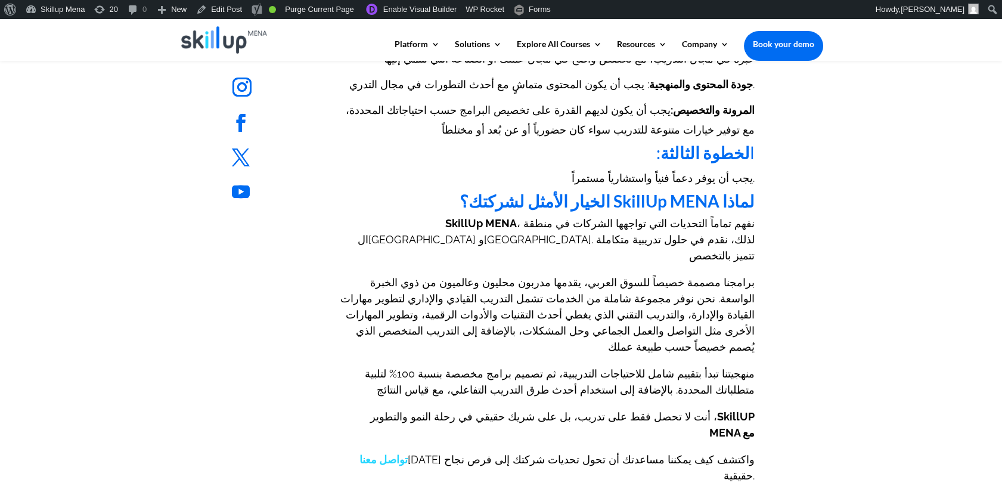
click at [683, 217] on span "، نفهم تماماً التحديات التي تواجهها الشركات في منطقة الشرق الأوسط وشمال أفريقيا…" at bounding box center [556, 239] width 397 height 45
click at [557, 167] on h2 "يجب أن يوفر دعماً فنياً واستشارياً مستمراً." at bounding box center [545, 180] width 419 height 26
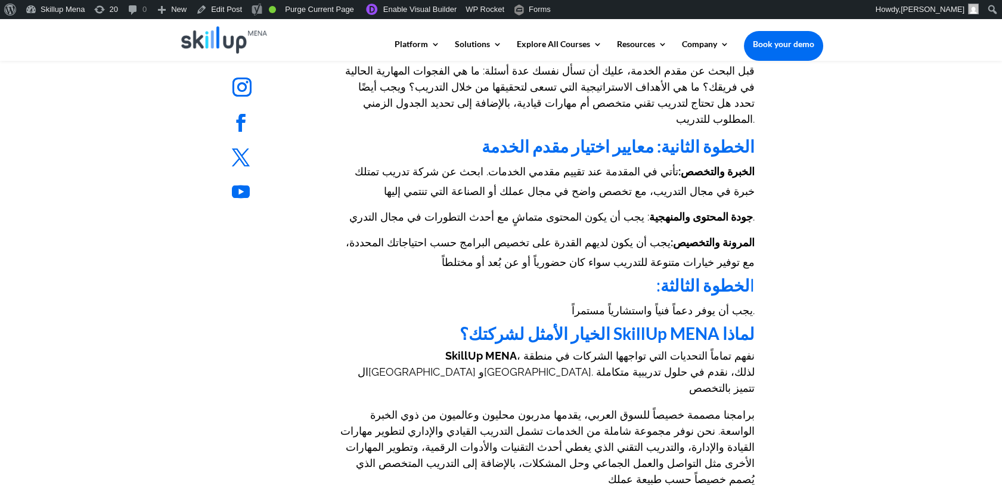
click at [701, 170] on h2 "الخبرة والتخصص: تأتي في المقدمة عند تقييم مقدمي الخدمات. ابحث عن شركة تدريب تمت…" at bounding box center [545, 182] width 419 height 45
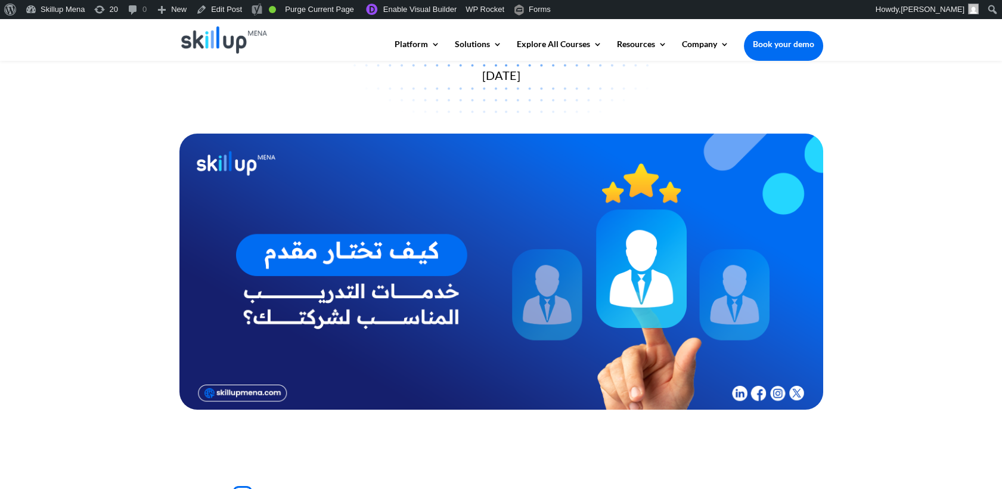
scroll to position [0, 0]
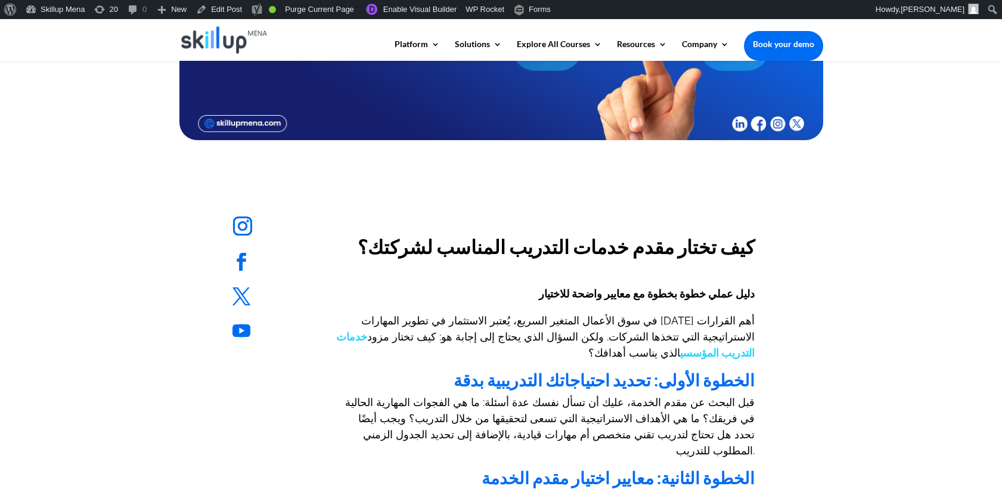
click at [621, 266] on h1 "كيف تختار مقدم خدمات التدريب المناسب لشركتك؟" at bounding box center [545, 246] width 419 height 80
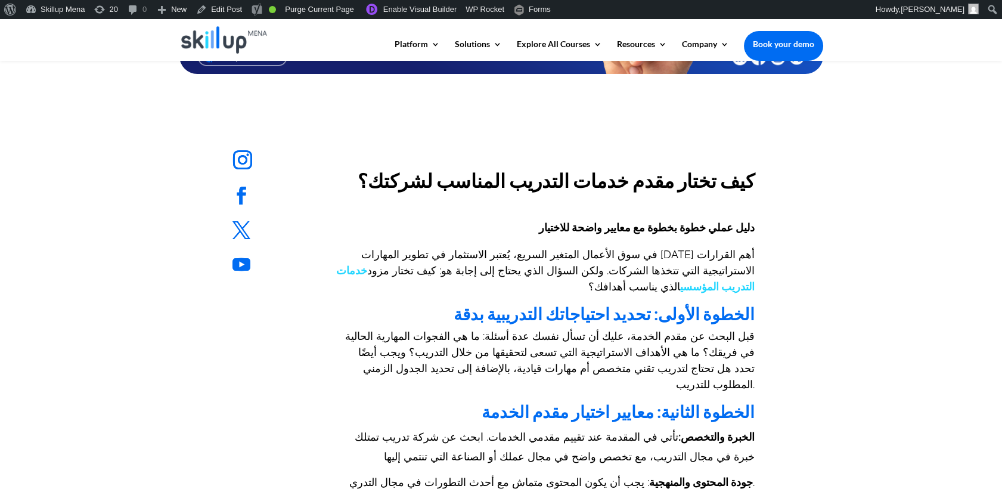
click at [679, 261] on p "في سوق الأعمال المتغير السريع، يُعتبر الاستثمار في تطوير المهارات أحد أهم القرا…" at bounding box center [545, 275] width 419 height 59
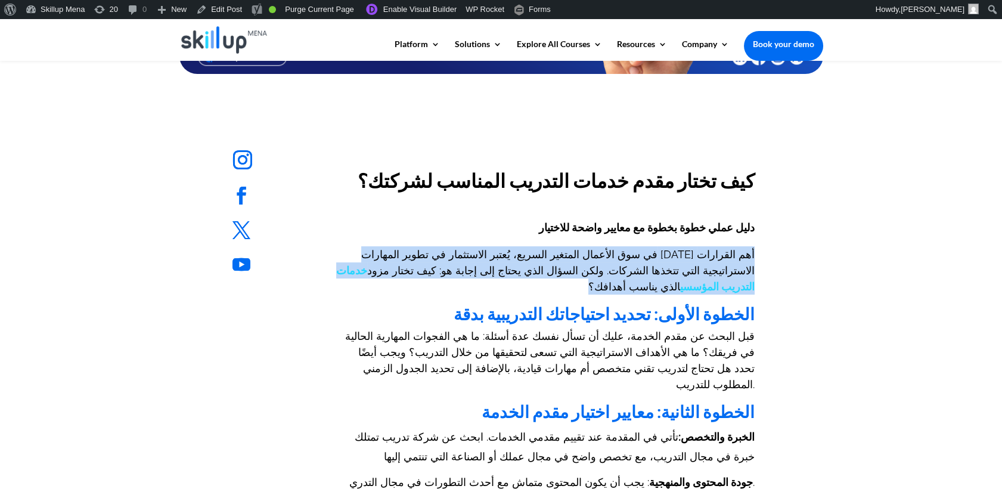
click at [679, 261] on p "في سوق الأعمال المتغير السريع، يُعتبر الاستثمار في تطوير المهارات أحد أهم القرا…" at bounding box center [545, 275] width 419 height 59
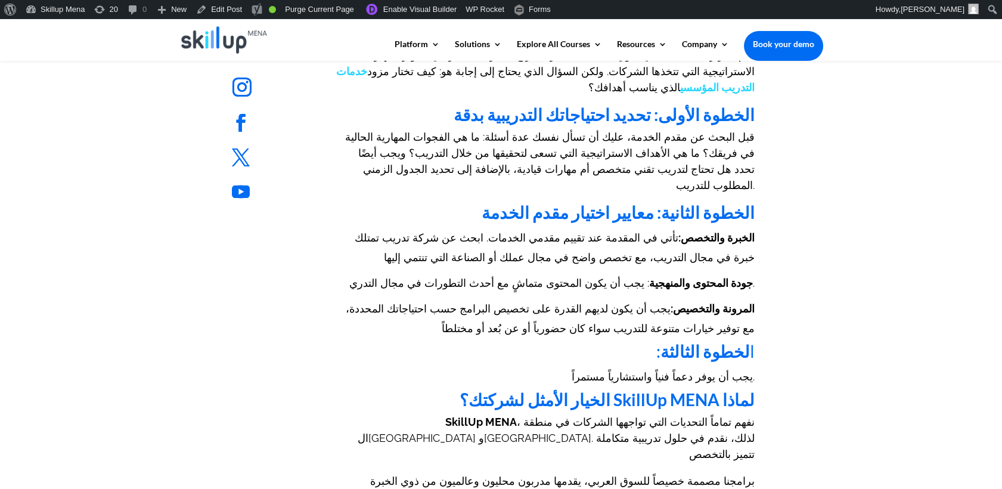
click at [386, 132] on span "قبل البحث عن مقدم الخدمة، عليك أن تسأل نفسك عدة أسئلة: ما هي الفجوات المهارية ا…" at bounding box center [550, 161] width 410 height 61
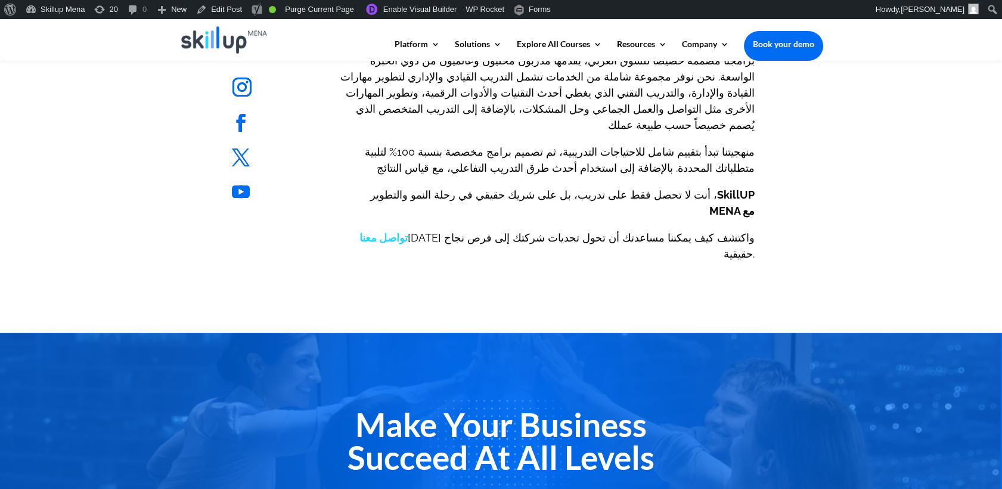
scroll to position [1126, 0]
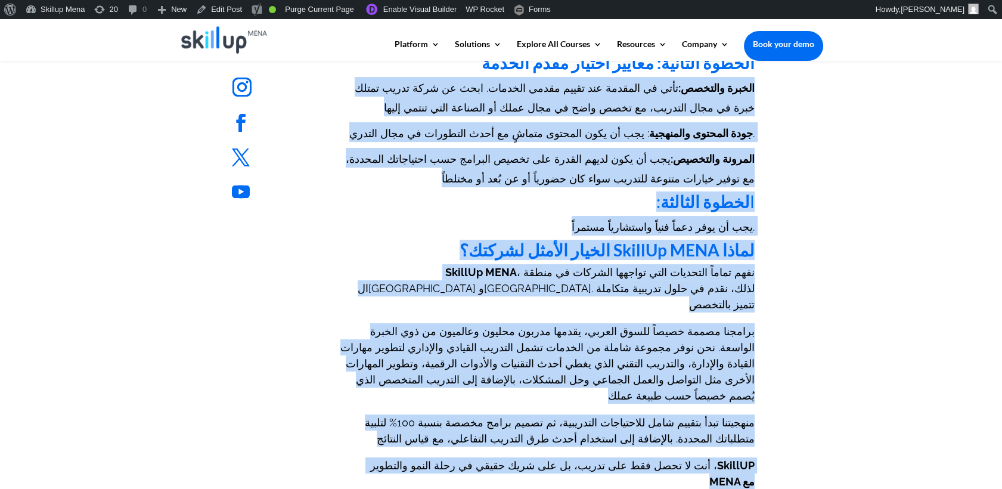
drag, startPoint x: 680, startPoint y: 156, endPoint x: 764, endPoint y: -49, distance: 221.7
click at [764, 0] on html "Platform Content Hub Learning Management System Integrations Corporate Learning…" at bounding box center [501, 145] width 1002 height 1877
